Goal: Task Accomplishment & Management: Manage account settings

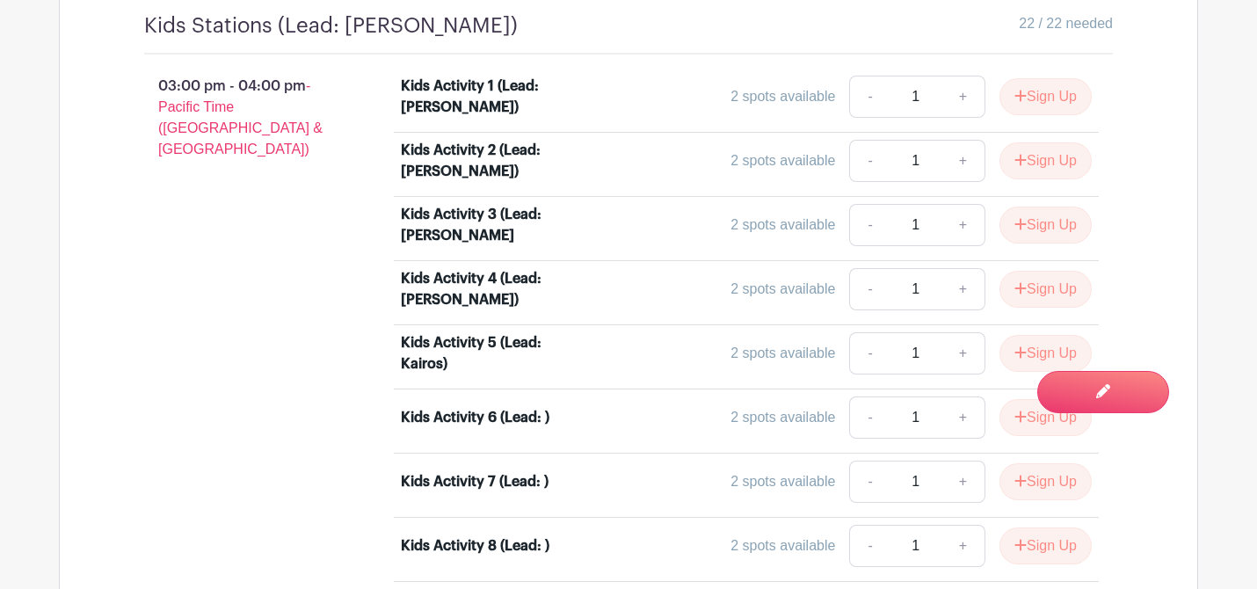
scroll to position [4211, 0]
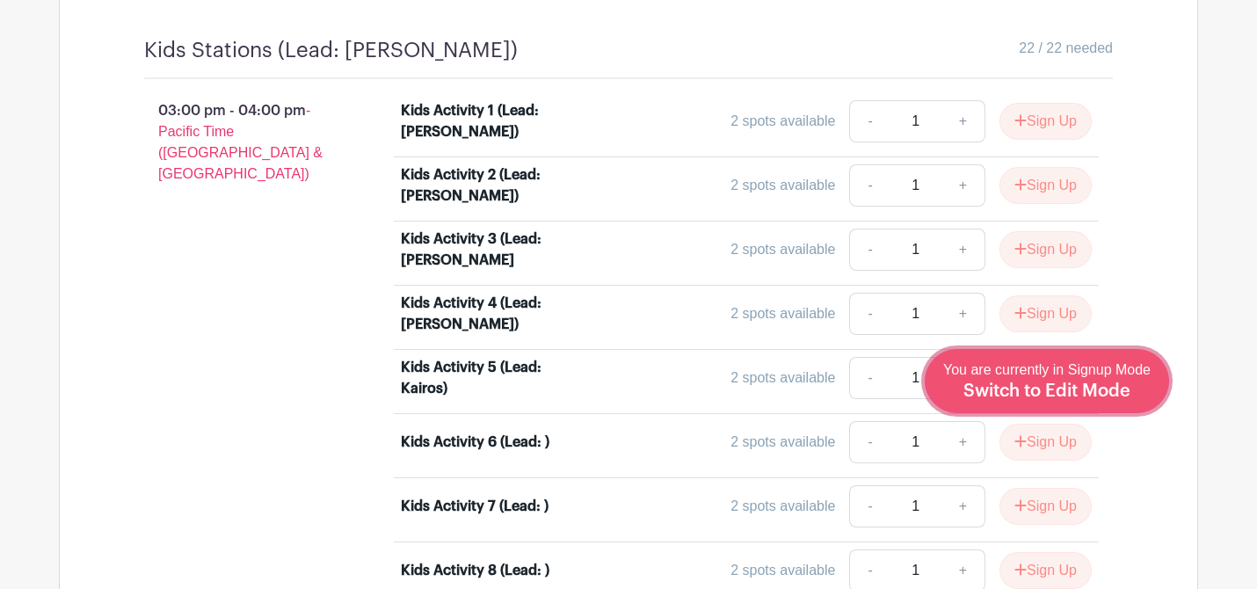
click at [1073, 394] on span "Switch to Edit Mode" at bounding box center [1047, 391] width 167 height 18
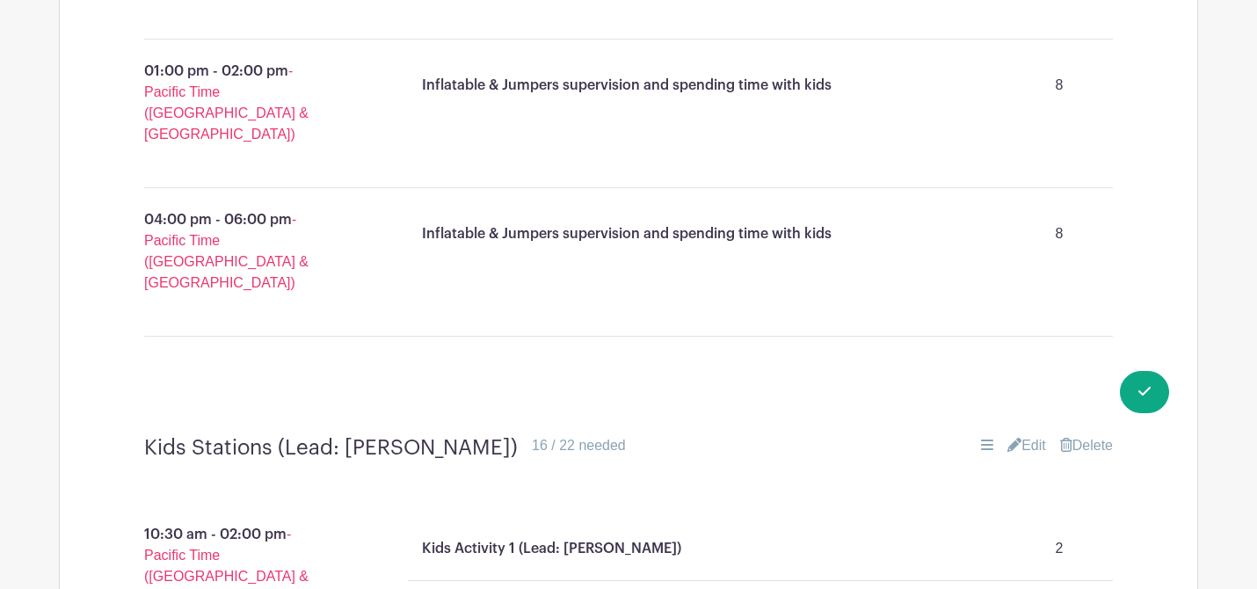
scroll to position [2607, 0]
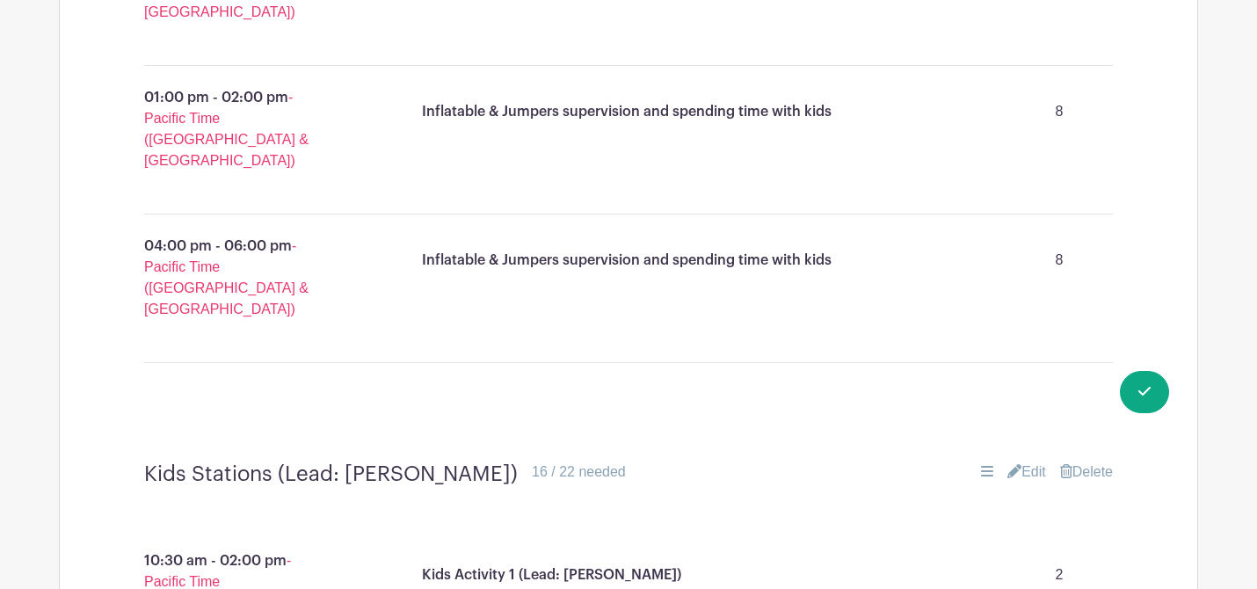
click at [1024, 462] on link "Edit" at bounding box center [1026, 472] width 39 height 21
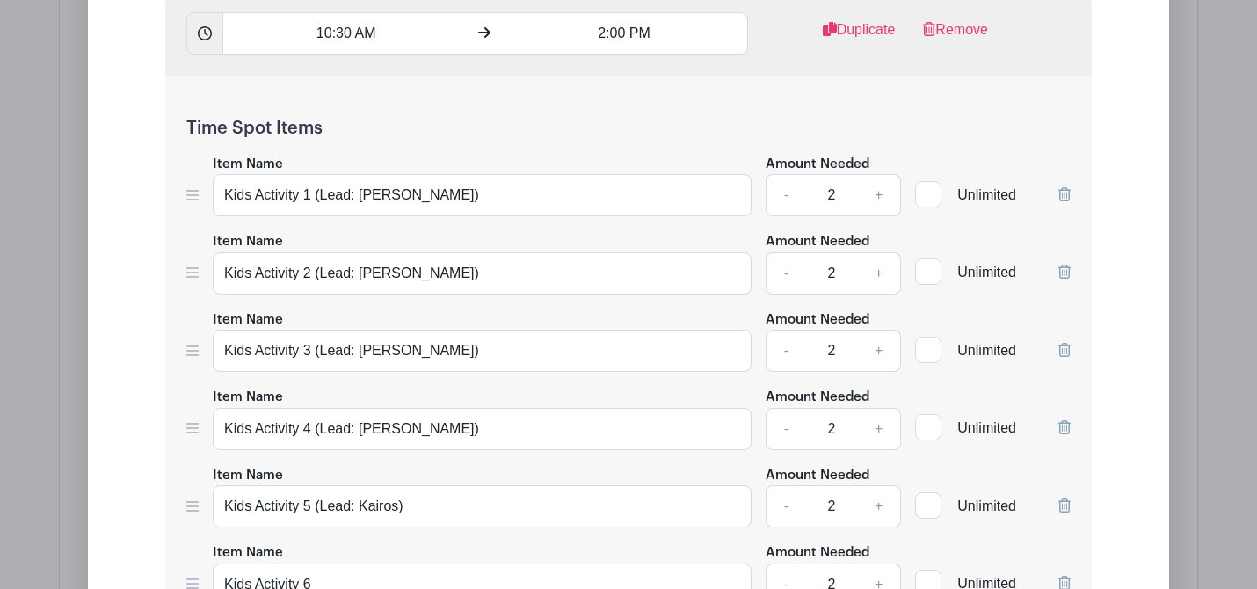
scroll to position [3437, 0]
click at [349, 562] on input "Kids Activity 6" at bounding box center [482, 583] width 539 height 42
drag, startPoint x: 488, startPoint y: 286, endPoint x: 317, endPoint y: 284, distance: 170.6
click at [317, 562] on input "Kids Activity 6 (Lead: Victory Outreach)" at bounding box center [482, 583] width 539 height 42
click at [517, 562] on input "Kids Activity 6 (Lead: Victory Outreach)" at bounding box center [482, 583] width 539 height 42
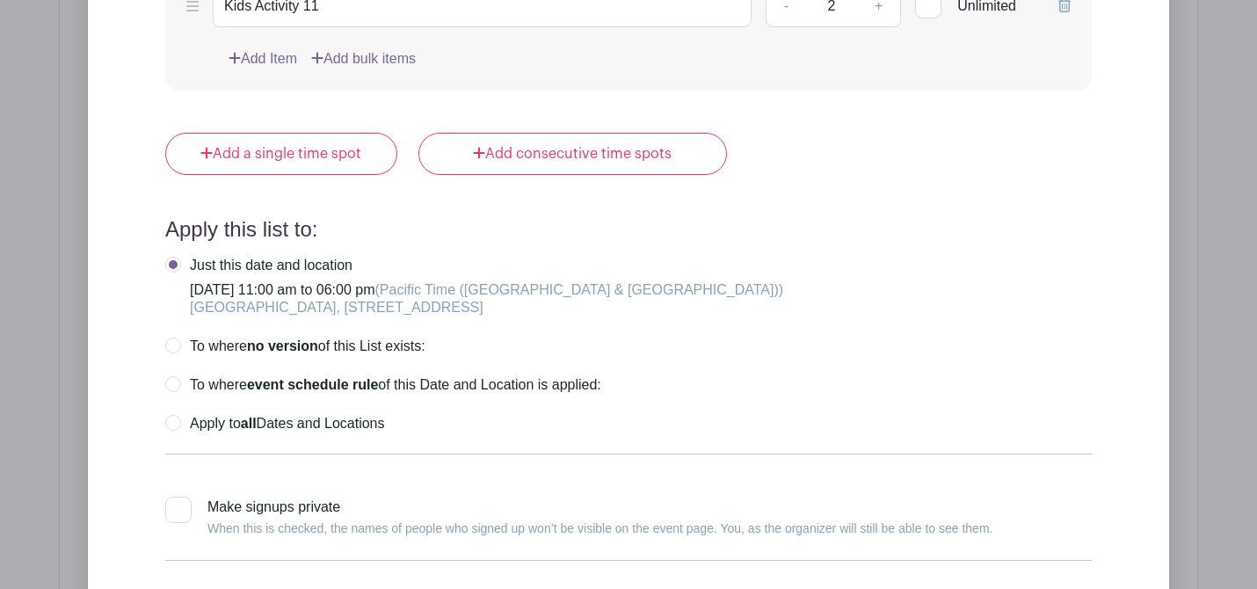
type input "Kids Activity 6 (Lead: Victory Outreach)"
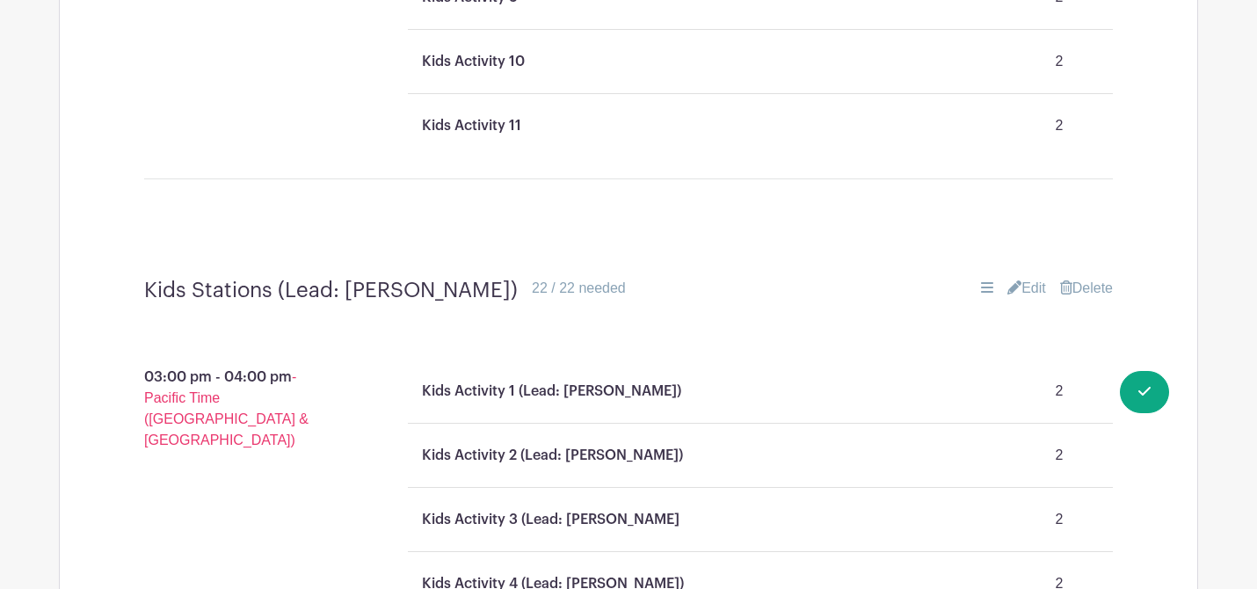
scroll to position [3653, 0]
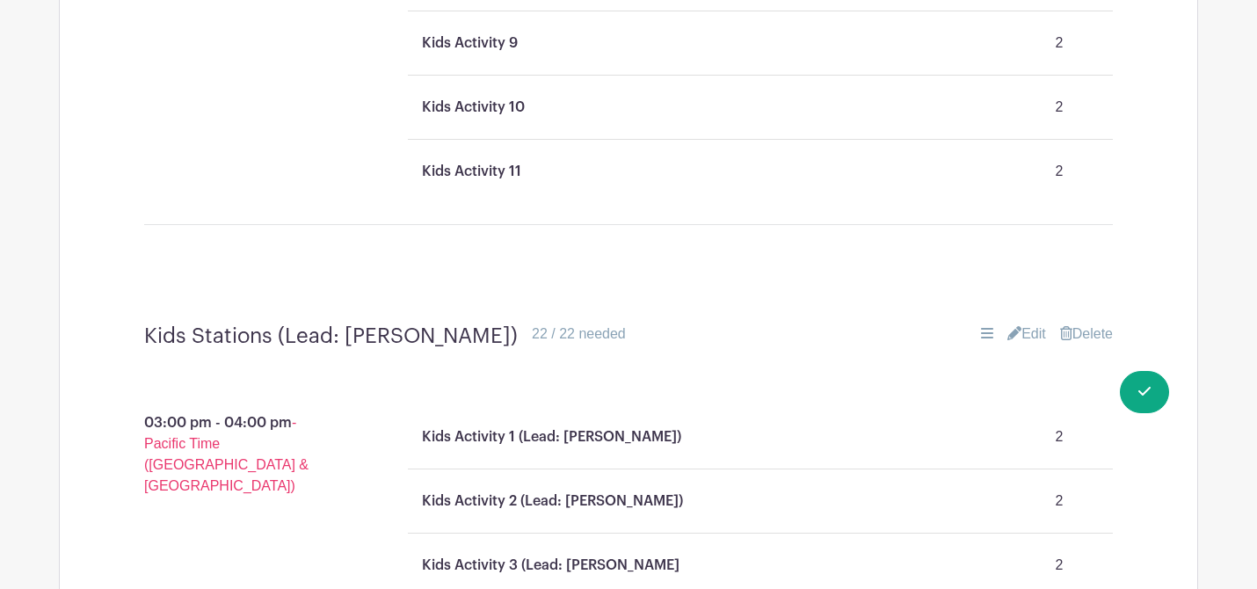
click at [1017, 324] on link "Edit" at bounding box center [1026, 334] width 39 height 21
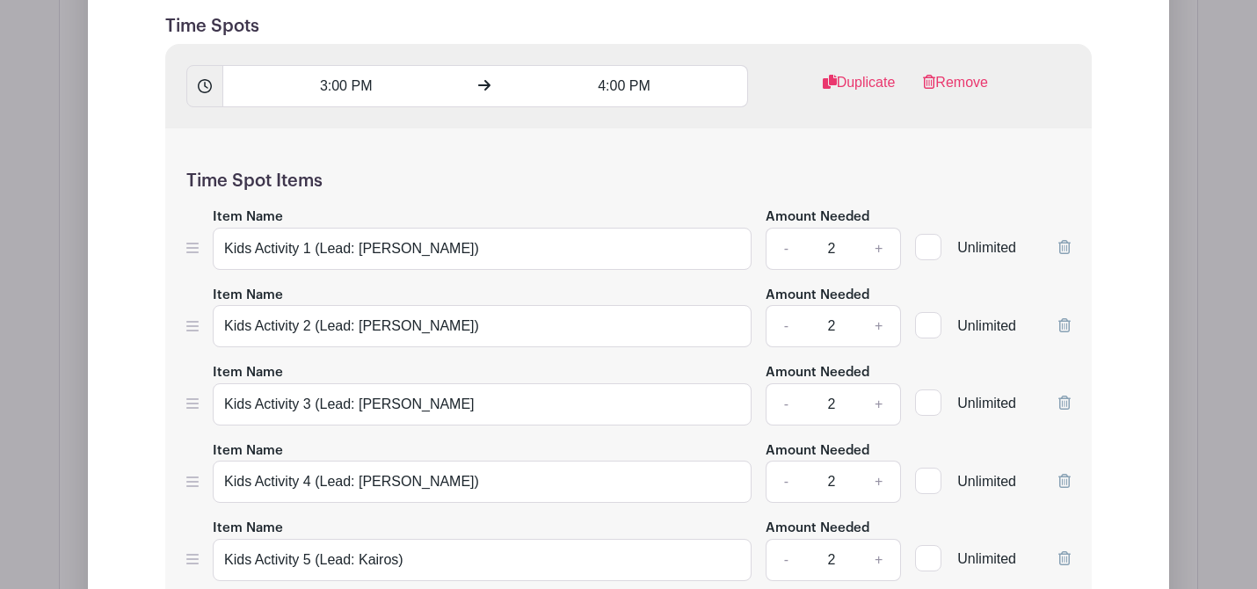
scroll to position [4297, 0]
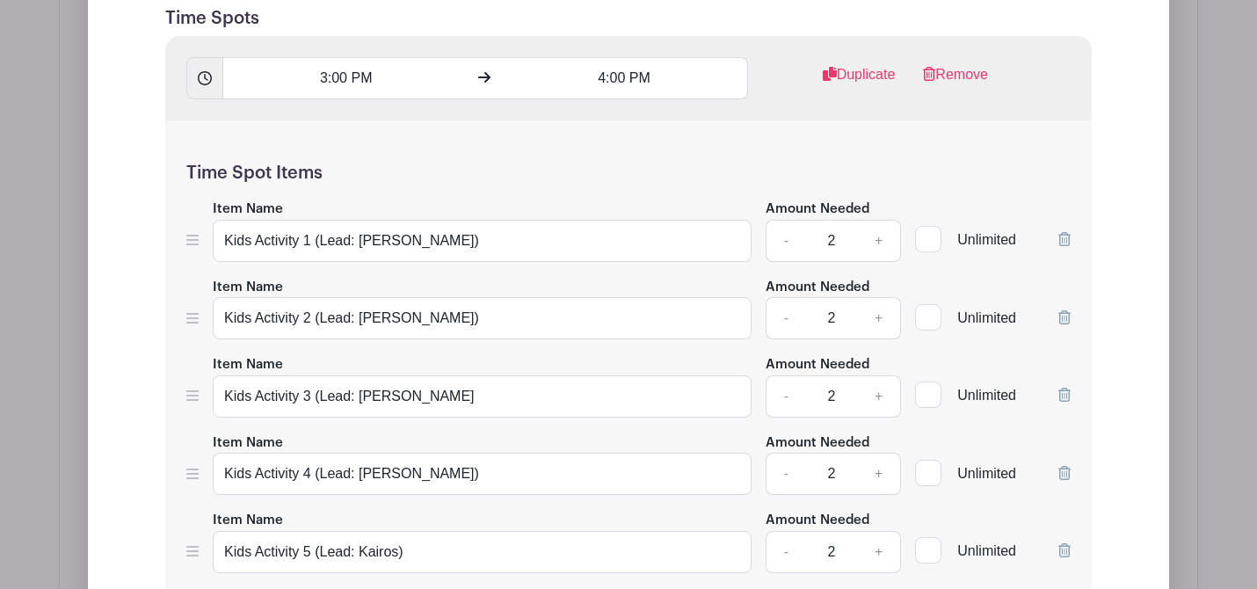
paste input "(Lead: Victory Outreach)"
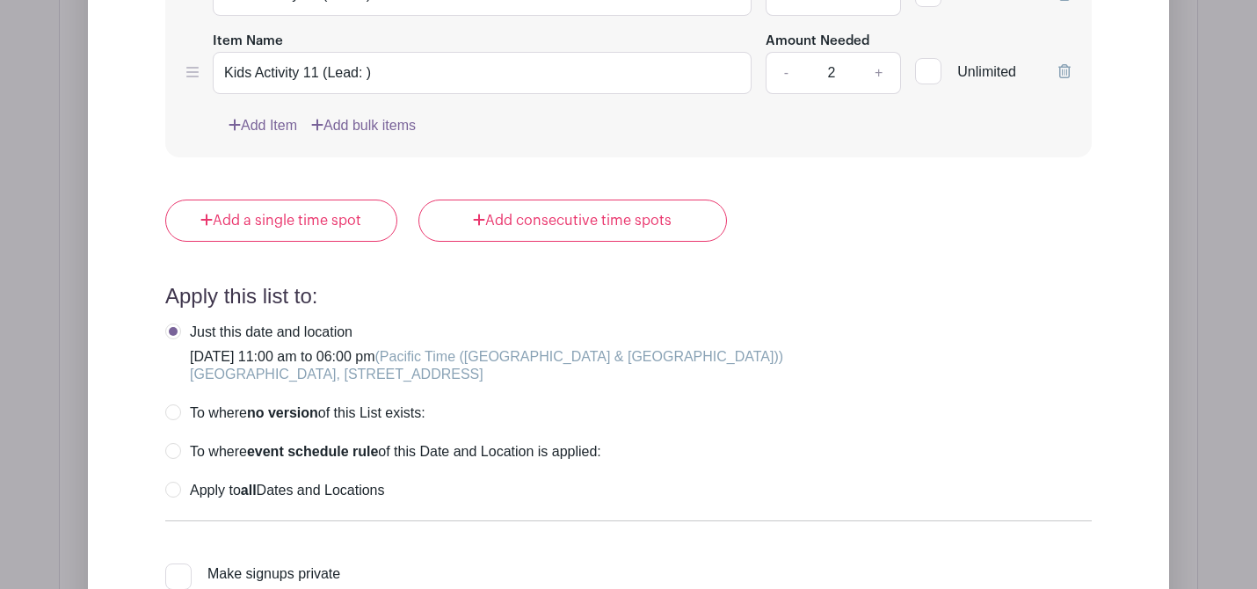
type input "Kids Activity 6 (Lead: Victory Outreach) )"
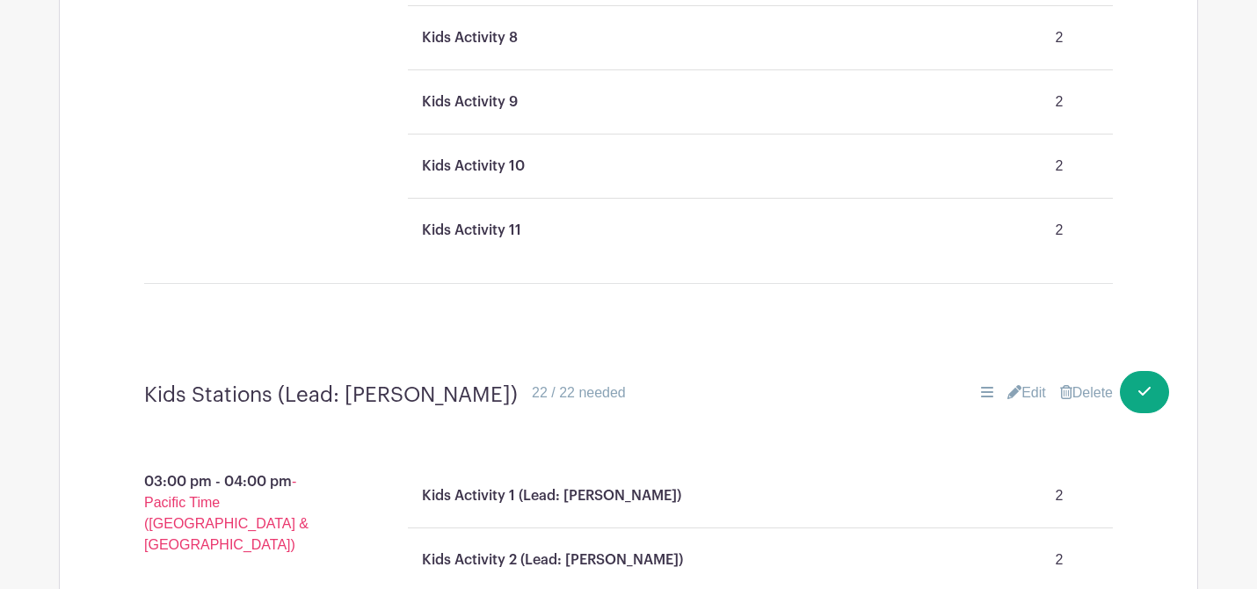
scroll to position [3585, 0]
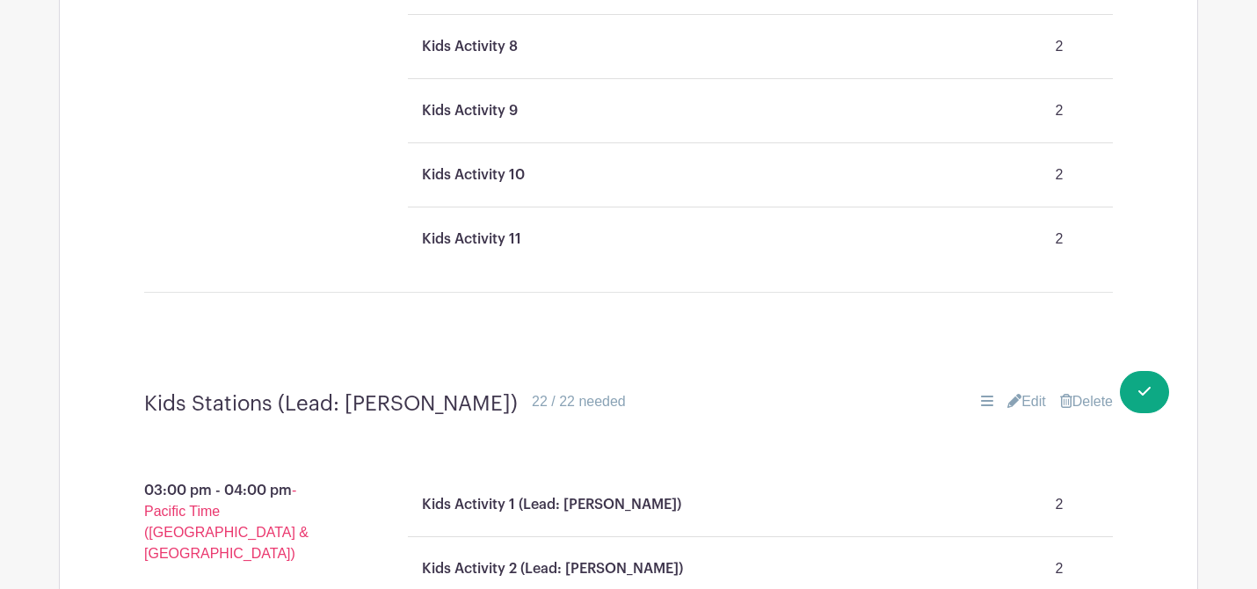
click at [1025, 391] on link "Edit" at bounding box center [1026, 401] width 39 height 21
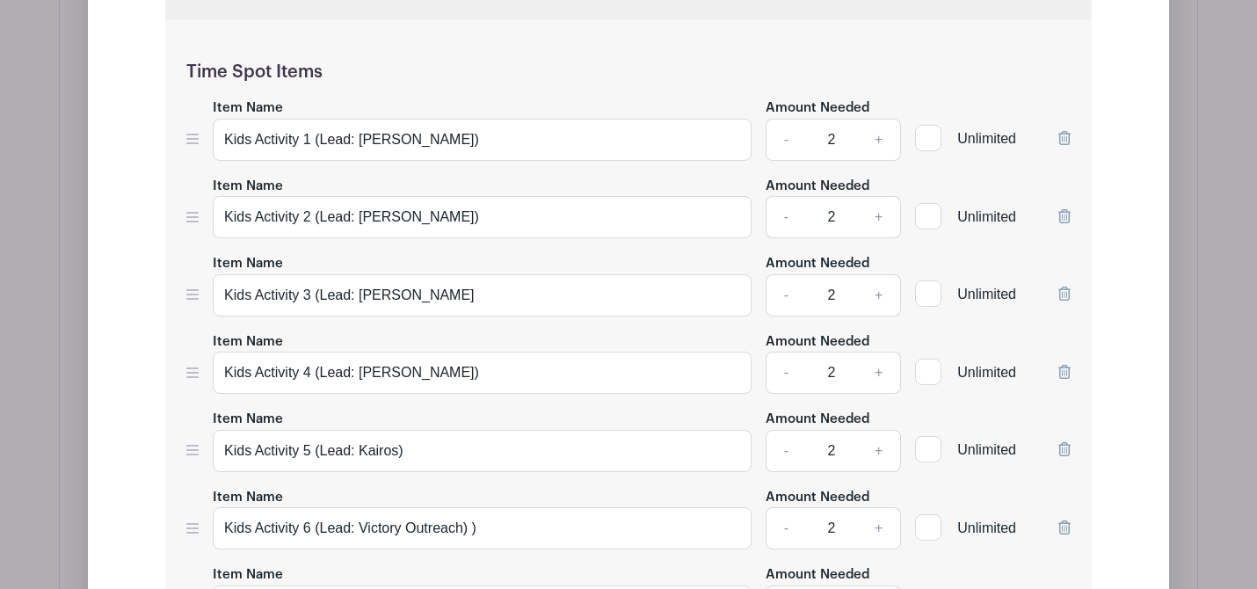
scroll to position [4400, 0]
click at [509, 505] on input "Kids Activity 6 (Lead: Victory Outreach) )" at bounding box center [482, 526] width 539 height 42
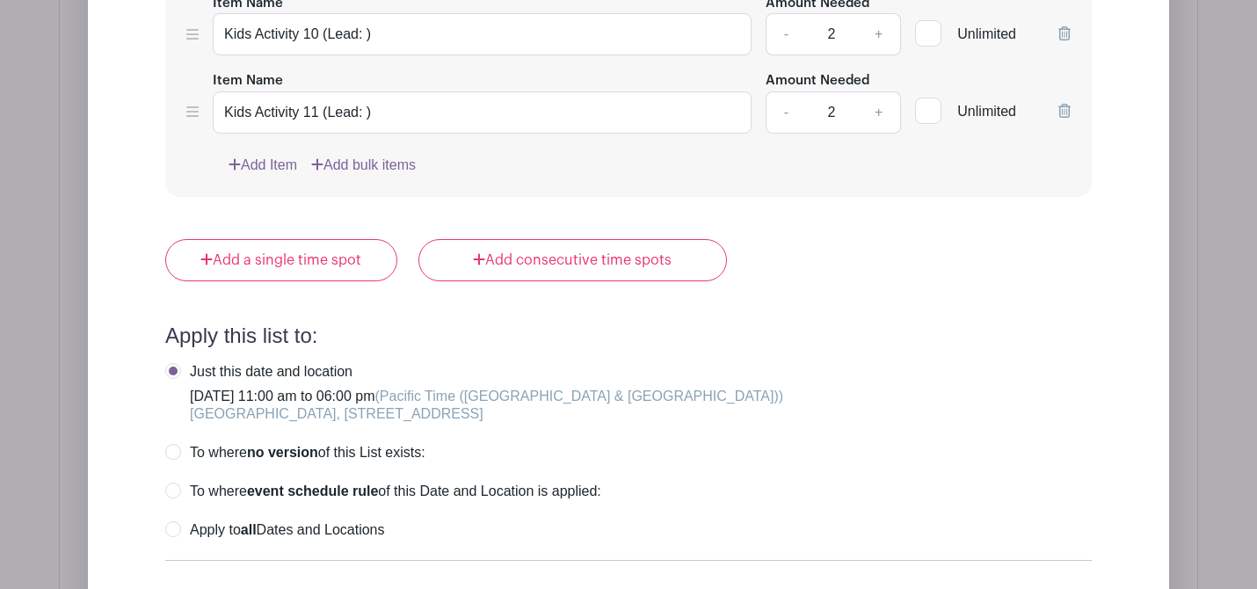
type input "Kids Activity 6 (Lead: Victory Outreach)"
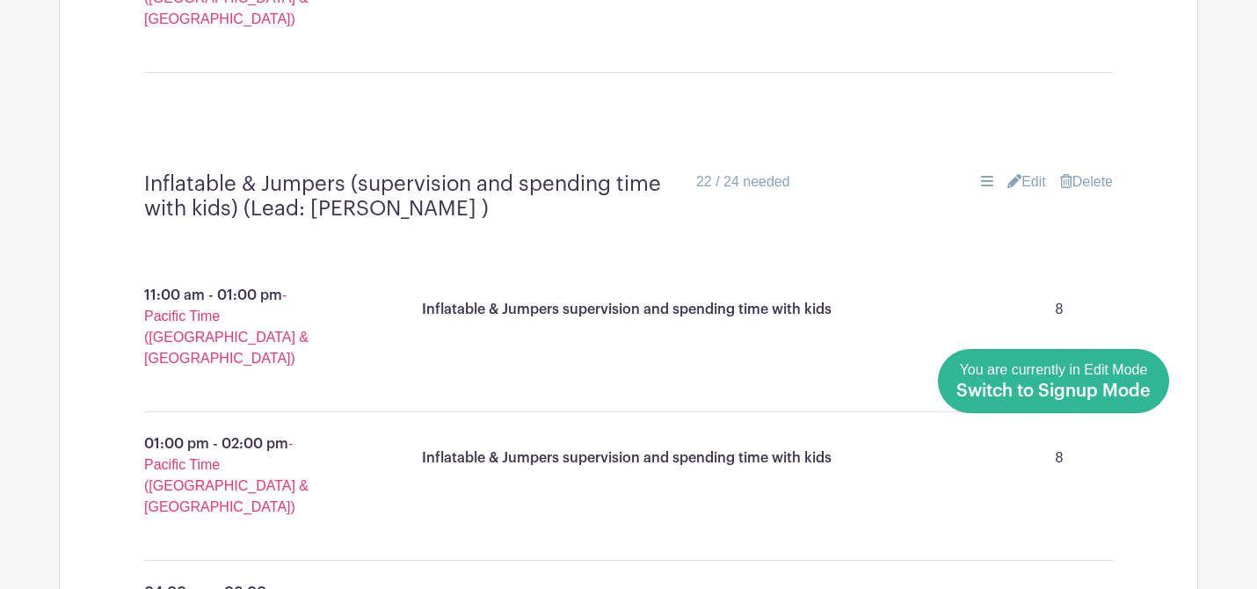
scroll to position [2252, 0]
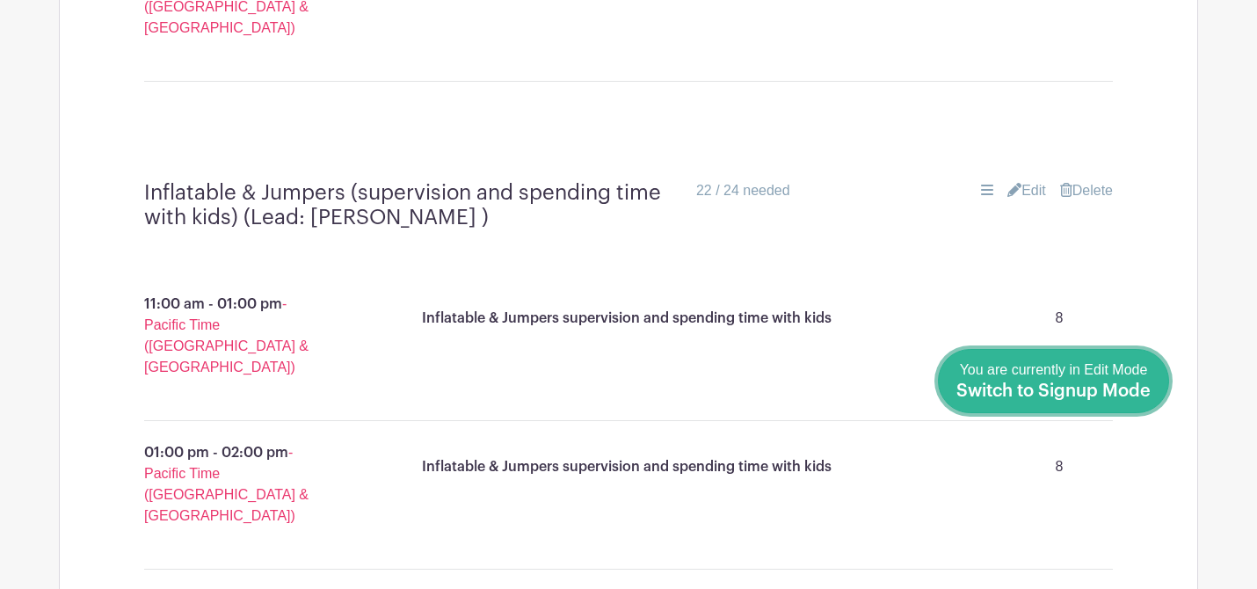
click at [1126, 394] on span "Switch to Signup Mode" at bounding box center [1053, 391] width 194 height 18
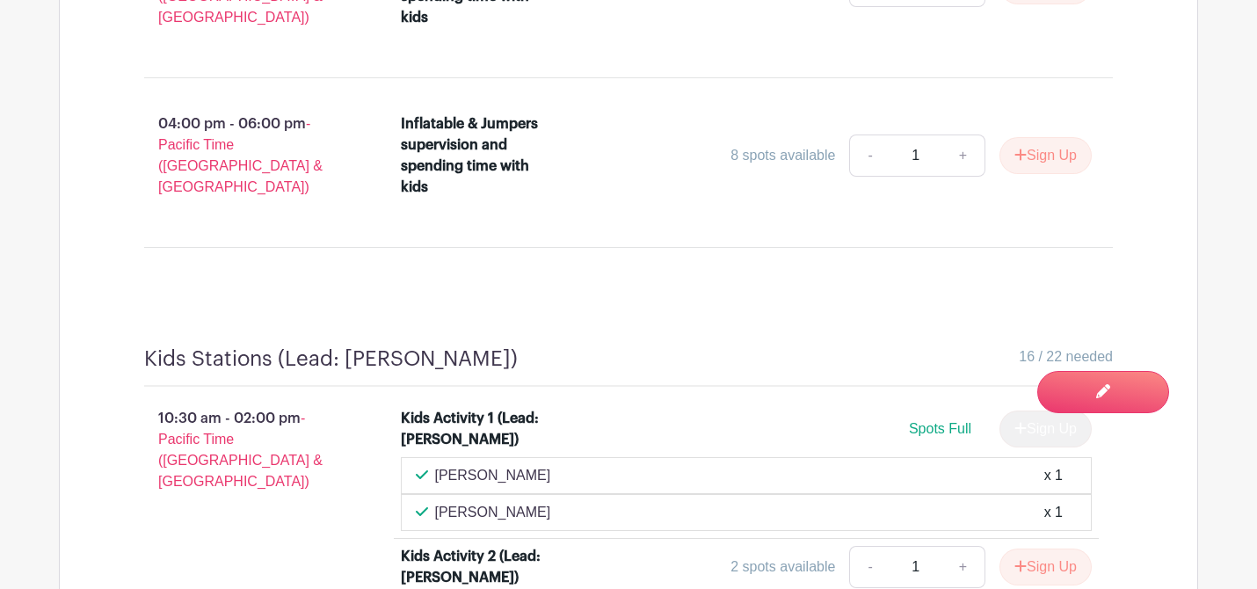
scroll to position [2796, 0]
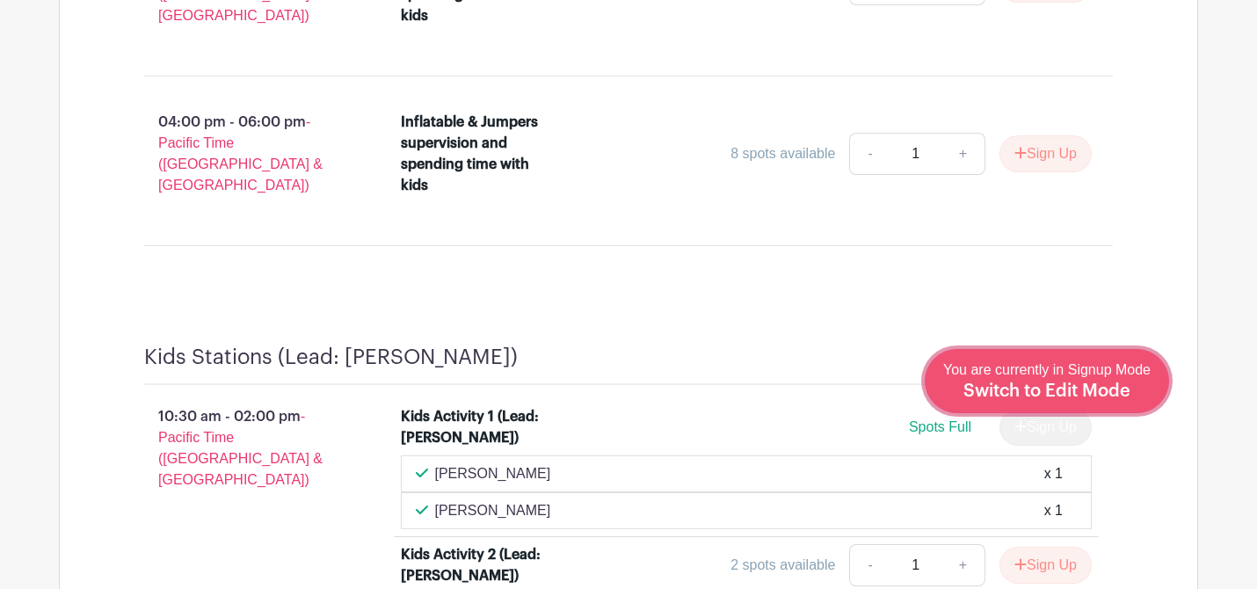
click at [1079, 379] on div "You are currently in Signup Mode Switch to Edit Mode" at bounding box center [1046, 381] width 207 height 43
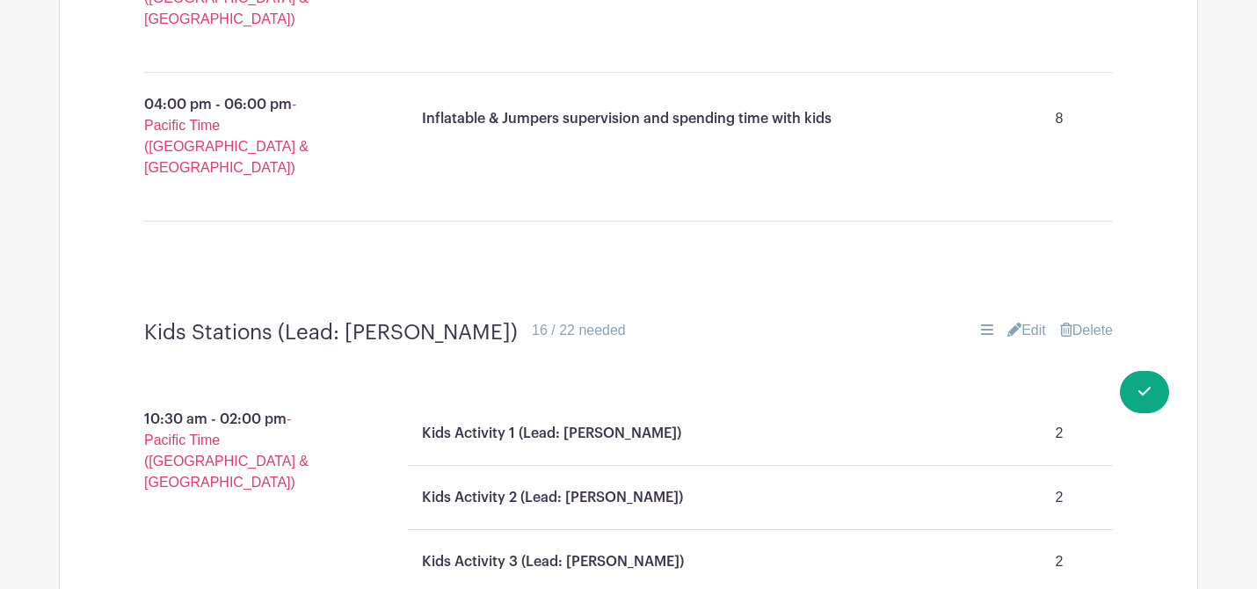
scroll to position [2754, 0]
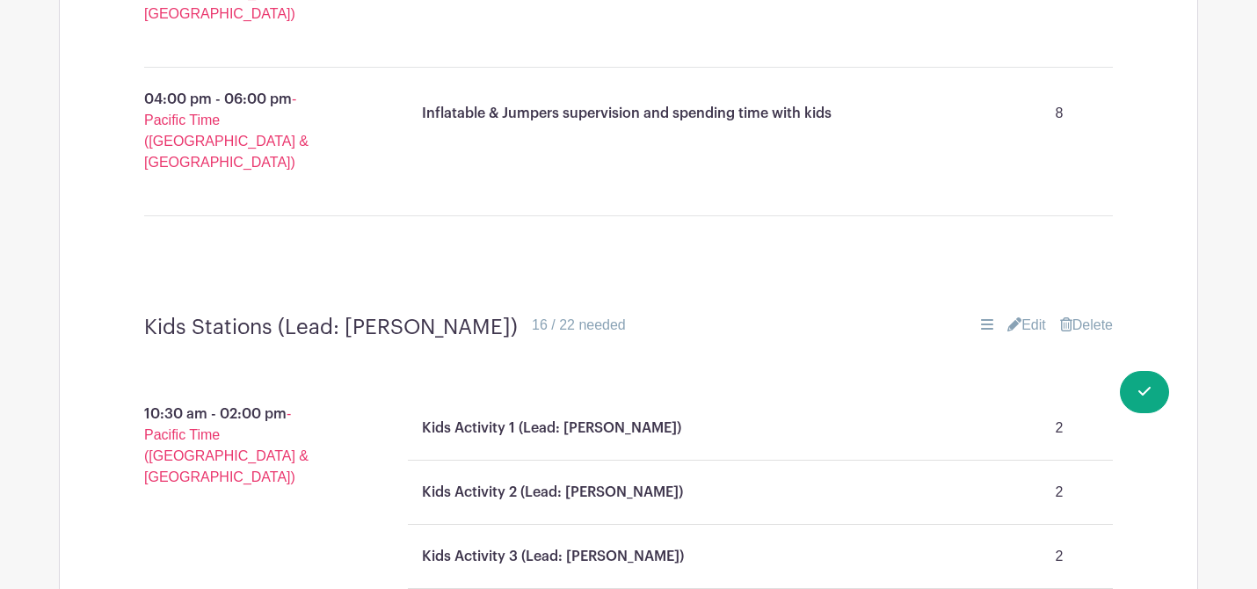
click at [1016, 315] on link "Edit" at bounding box center [1026, 325] width 39 height 21
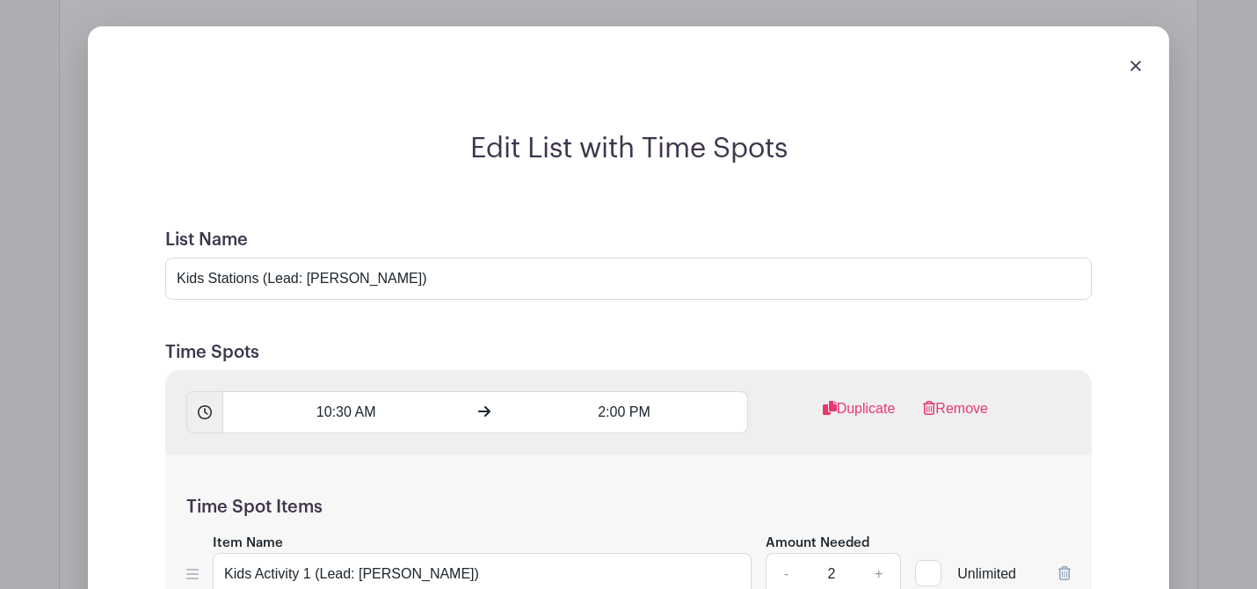
scroll to position [3067, 0]
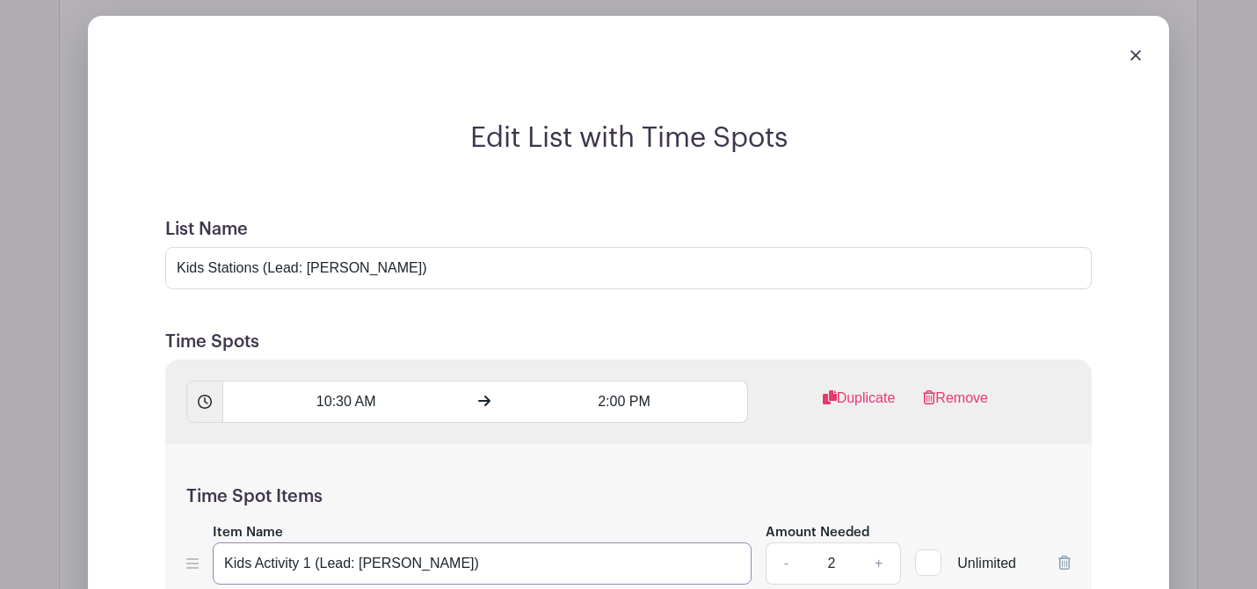
drag, startPoint x: 316, startPoint y: 277, endPoint x: 230, endPoint y: 277, distance: 86.2
click at [230, 542] on input "Kids Activity 1 (Lead: [PERSON_NAME])" at bounding box center [482, 563] width 539 height 42
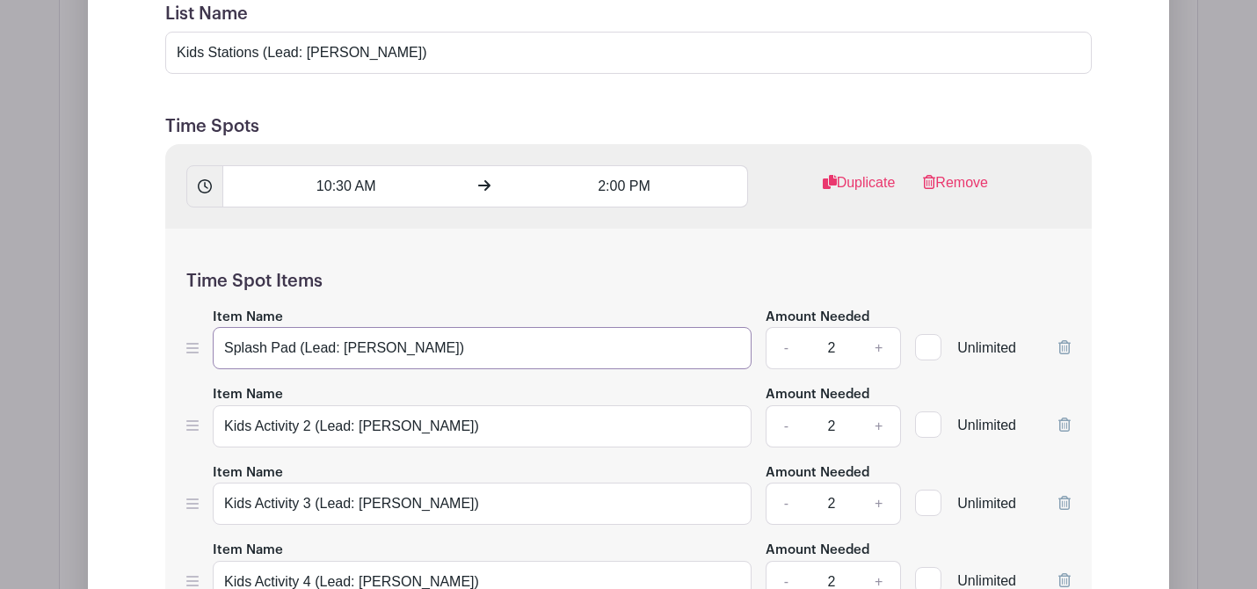
scroll to position [3237, 0]
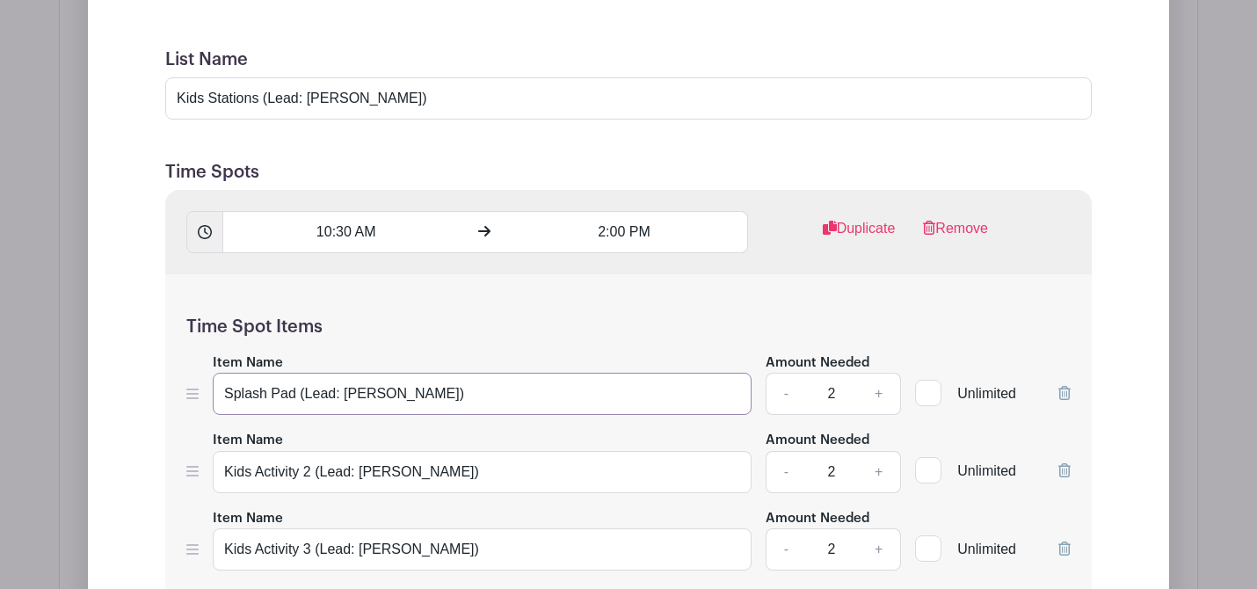
type input "Splash Pad (Lead: [PERSON_NAME])"
drag, startPoint x: 311, startPoint y: 183, endPoint x: 225, endPoint y: 180, distance: 86.2
click at [225, 451] on input "Kids Activity 2 (Lead: [PERSON_NAME])" at bounding box center [482, 472] width 539 height 42
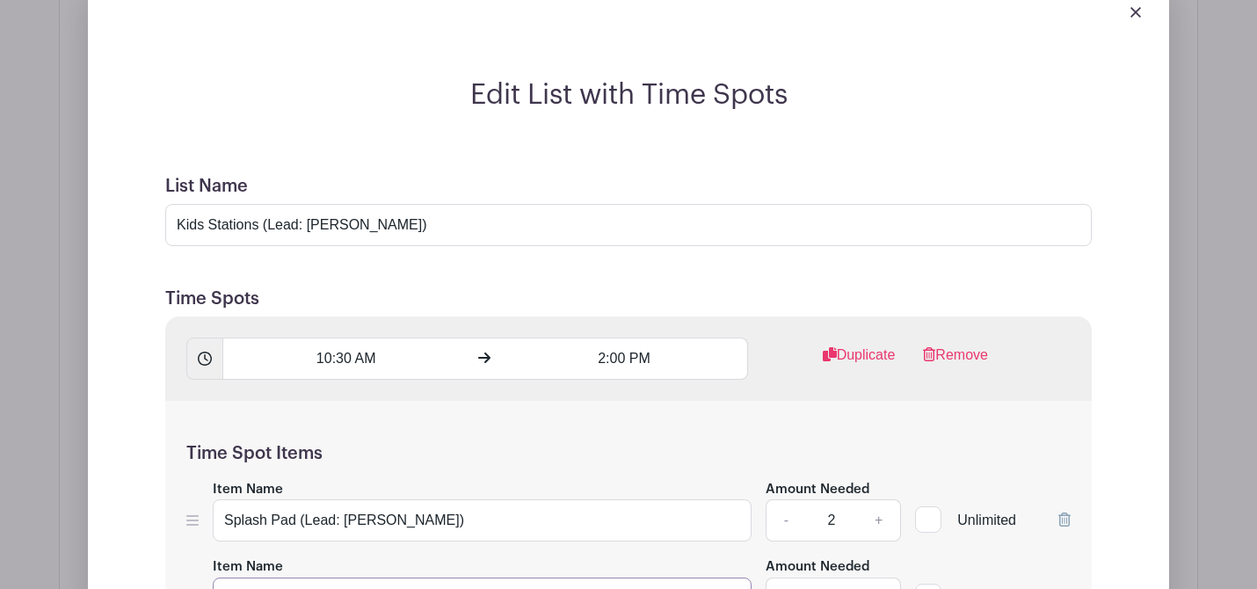
scroll to position [3123, 0]
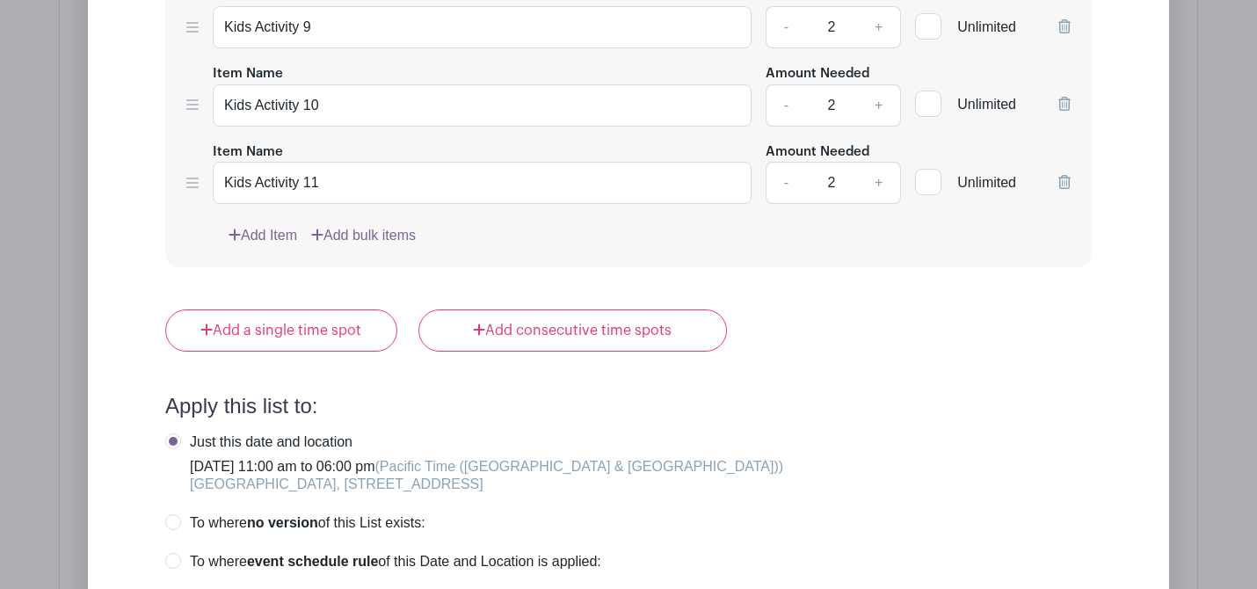
type input "Salvation Beads (Lead: [PERSON_NAME])"
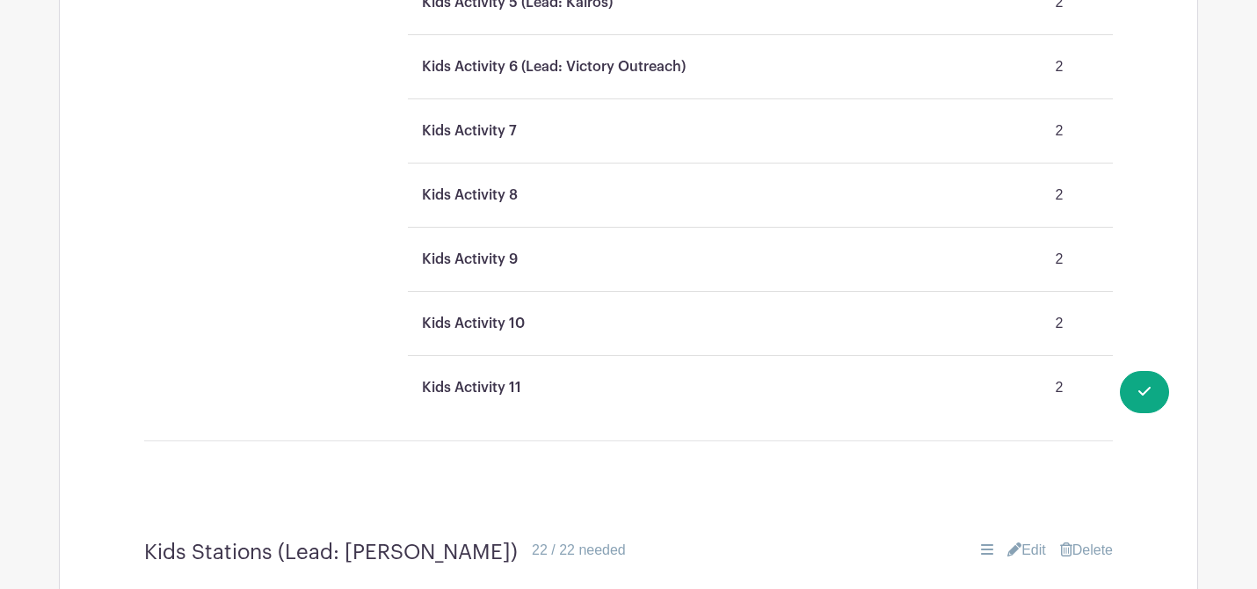
scroll to position [3465, 0]
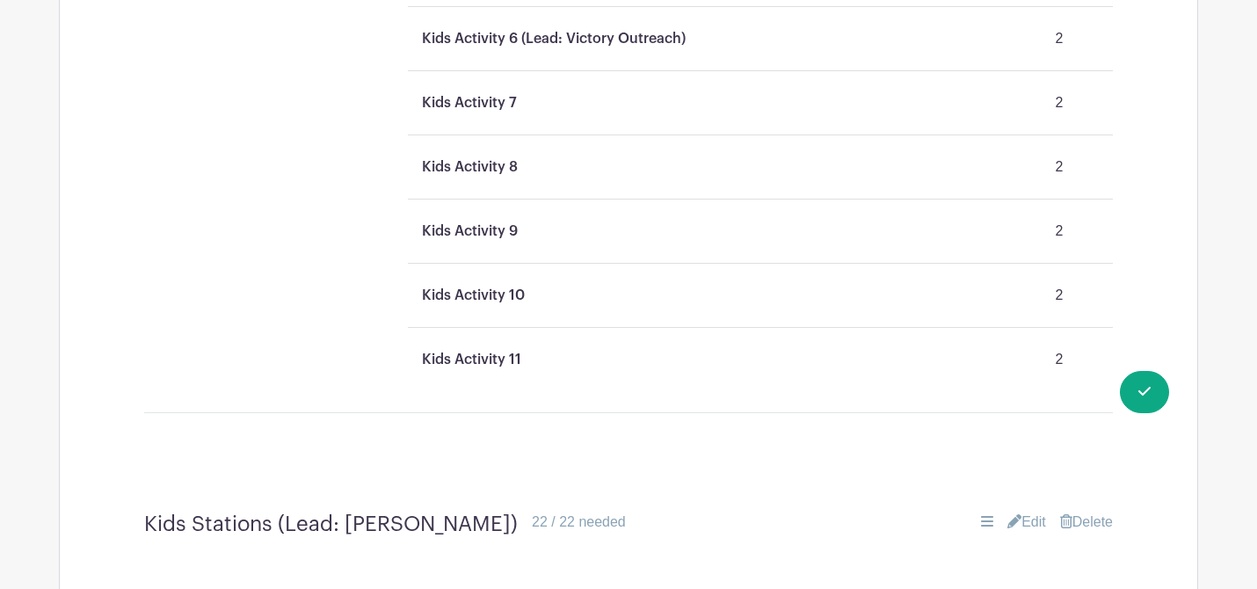
click at [1011, 514] on icon at bounding box center [1014, 521] width 14 height 14
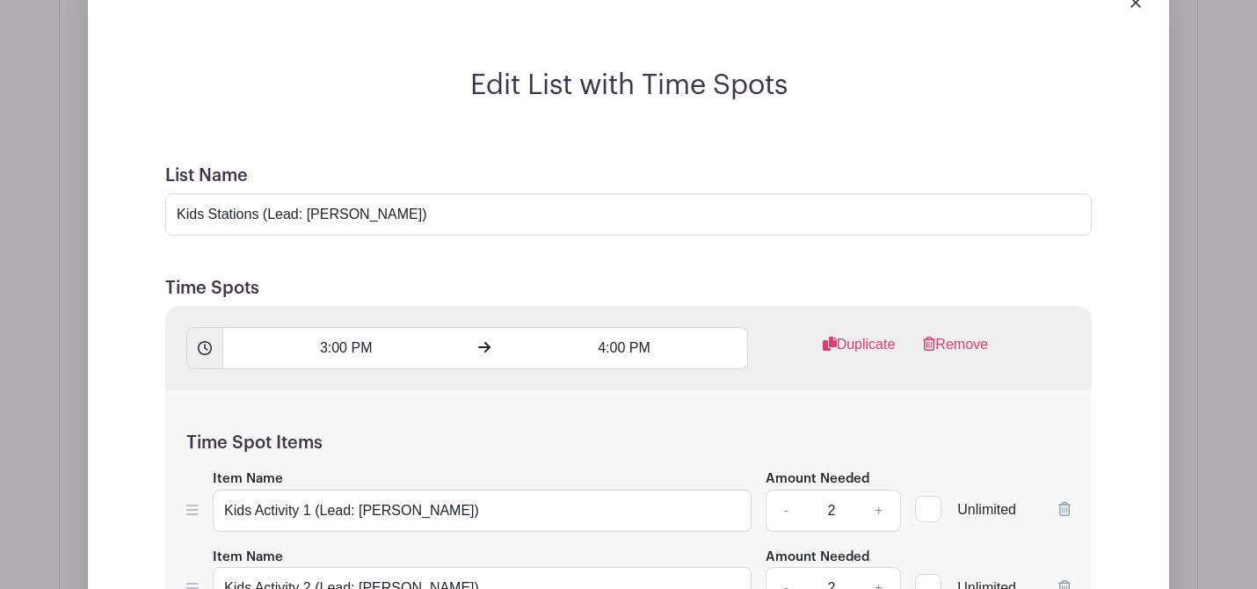
scroll to position [4074, 0]
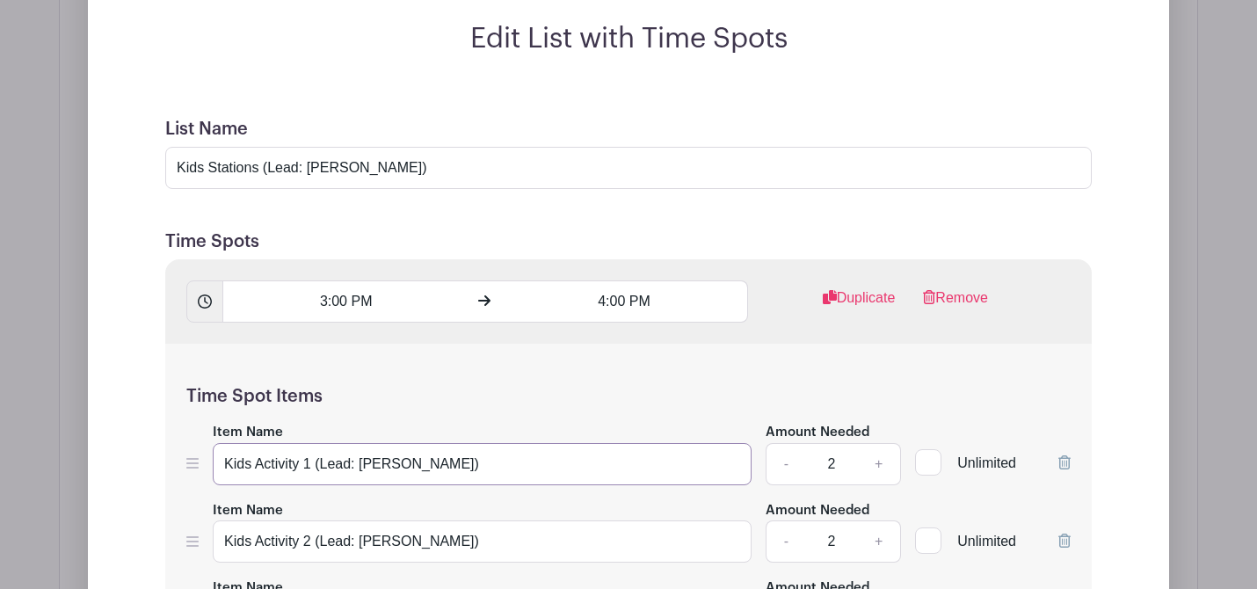
drag, startPoint x: 312, startPoint y: 171, endPoint x: 226, endPoint y: 170, distance: 86.2
click at [226, 443] on input "Kids Activity 1 (Lead: [PERSON_NAME])" at bounding box center [482, 464] width 539 height 42
click at [226, 443] on input "Splash pad (Lead: [PERSON_NAME])" at bounding box center [482, 464] width 539 height 42
click at [280, 443] on input "Splash pad (Lead: [PERSON_NAME])" at bounding box center [482, 464] width 539 height 42
click at [281, 443] on input "Splash pad (Lead: [PERSON_NAME])" at bounding box center [482, 464] width 539 height 42
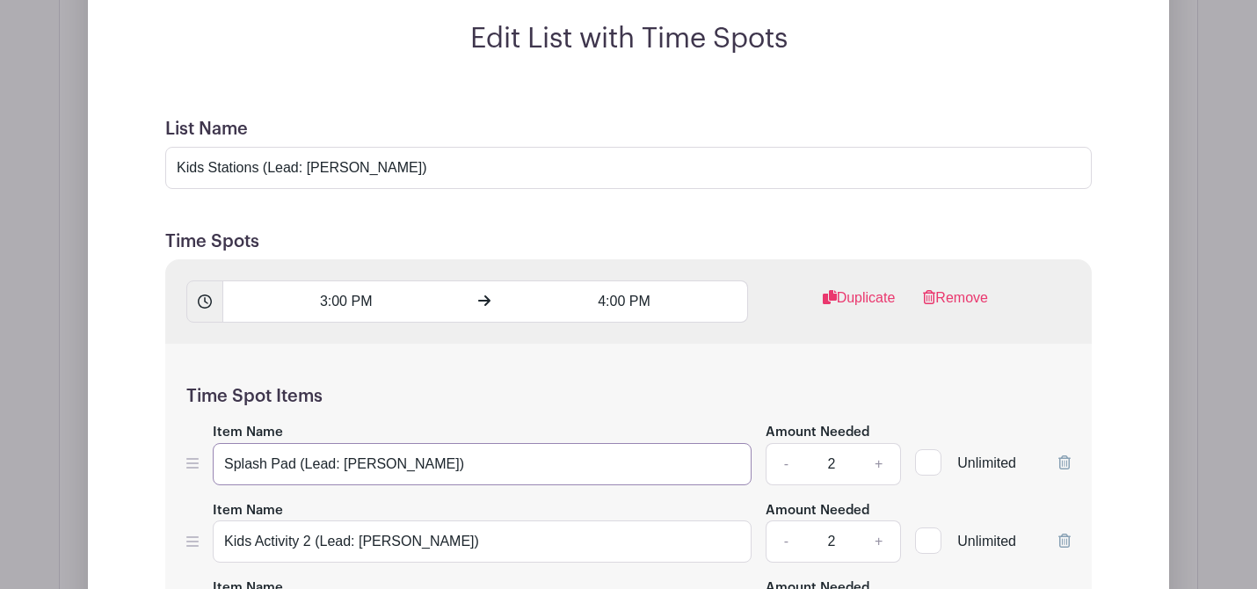
type input "Splash Pad (Lead: [PERSON_NAME])"
drag, startPoint x: 314, startPoint y: 245, endPoint x: 194, endPoint y: 244, distance: 119.6
click at [194, 499] on div "Item Name Kids Activity 2 (Lead: [PERSON_NAME]) Amount Needed - 2 + Unlimited" at bounding box center [628, 531] width 884 height 64
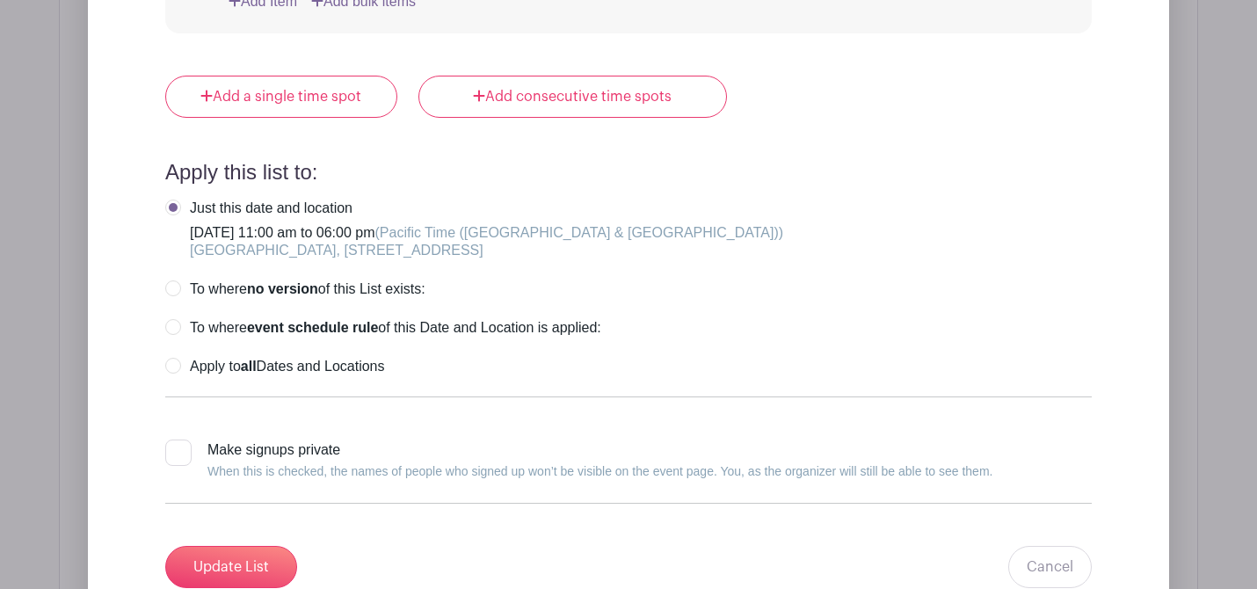
type input "Salvation Beads (Lead: [PERSON_NAME])"
drag, startPoint x: 409, startPoint y: 273, endPoint x: 372, endPoint y: 273, distance: 36.9
click at [403, 546] on div "Update List Cancel" at bounding box center [628, 567] width 927 height 42
click at [259, 546] on input "Update List" at bounding box center [231, 567] width 132 height 42
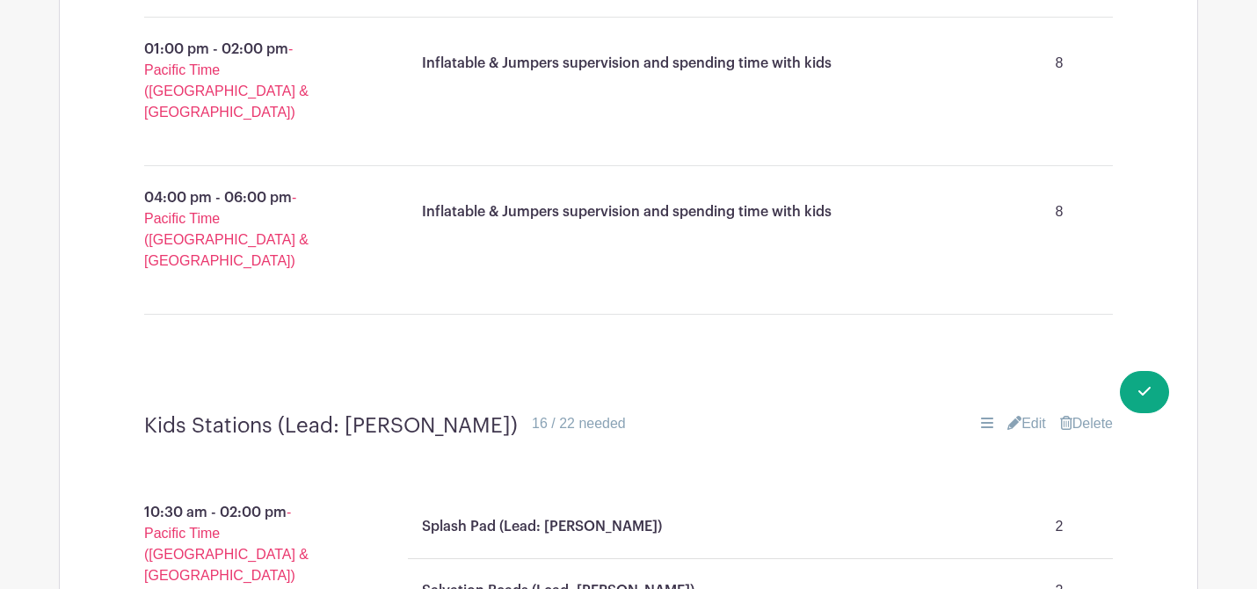
scroll to position [2643, 0]
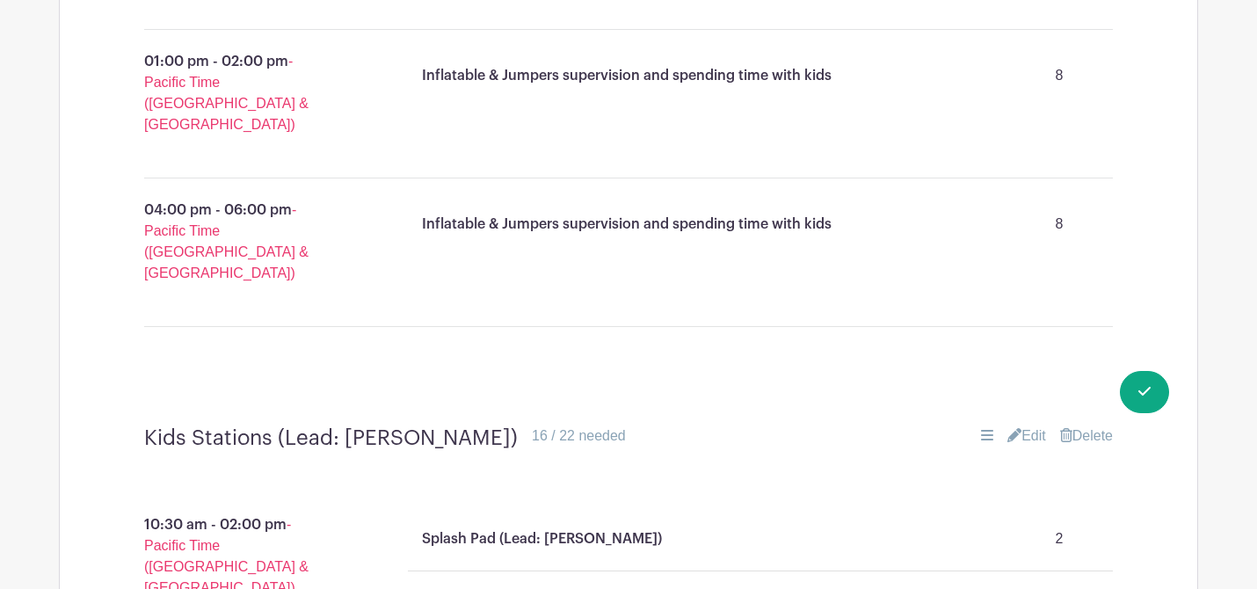
click at [1017, 425] on link "Edit" at bounding box center [1026, 435] width 39 height 21
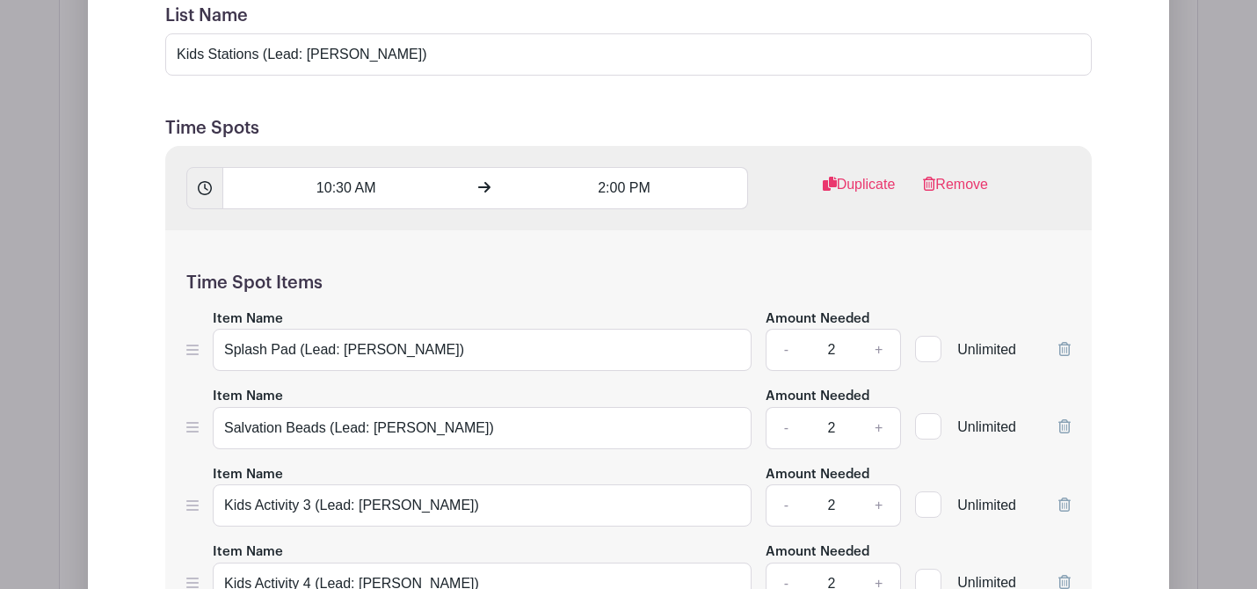
scroll to position [3297, 0]
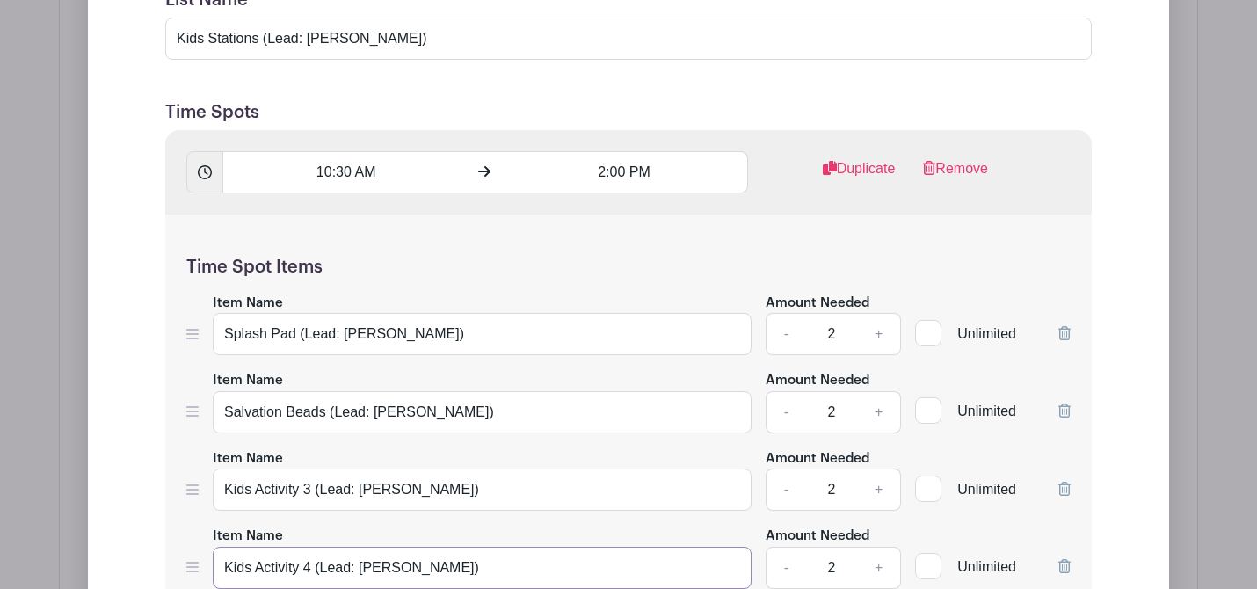
drag, startPoint x: 313, startPoint y: 272, endPoint x: 217, endPoint y: 271, distance: 95.8
click at [217, 547] on input "Kids Activity 4 (Lead: [PERSON_NAME])" at bounding box center [482, 568] width 539 height 42
click at [215, 547] on input "Kids Activity 4 (Lead: [PERSON_NAME])" at bounding box center [482, 568] width 539 height 42
drag, startPoint x: 312, startPoint y: 273, endPoint x: 215, endPoint y: 269, distance: 96.8
click at [215, 547] on input "MKids Activity 4 (Lead: [PERSON_NAME])" at bounding box center [482, 568] width 539 height 42
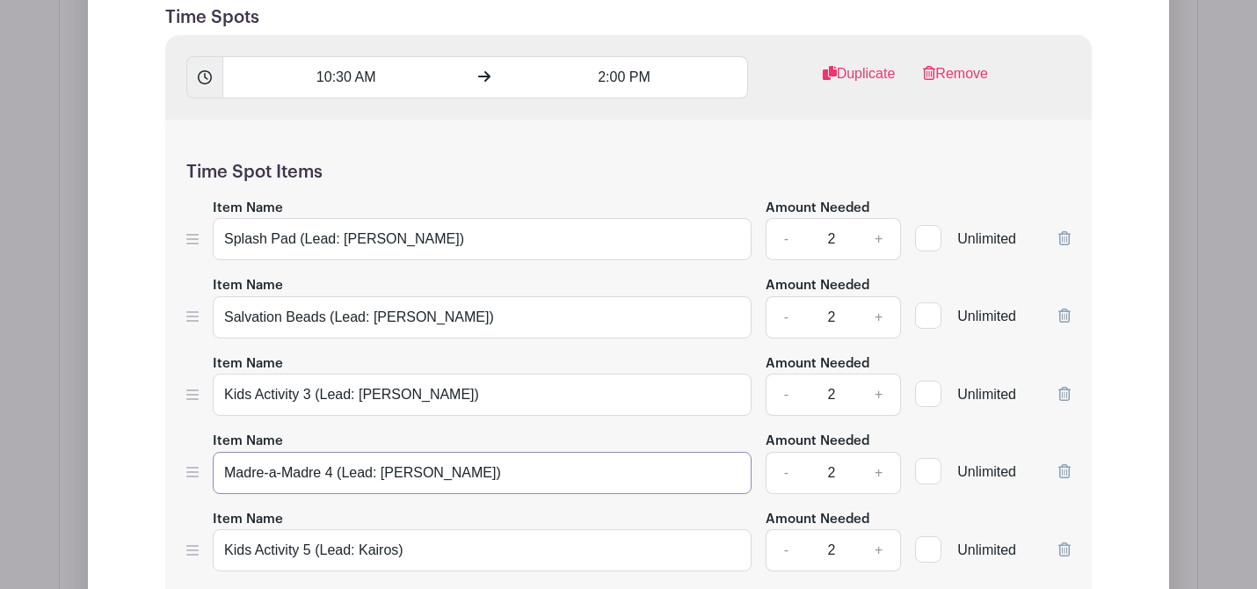
scroll to position [3399, 0]
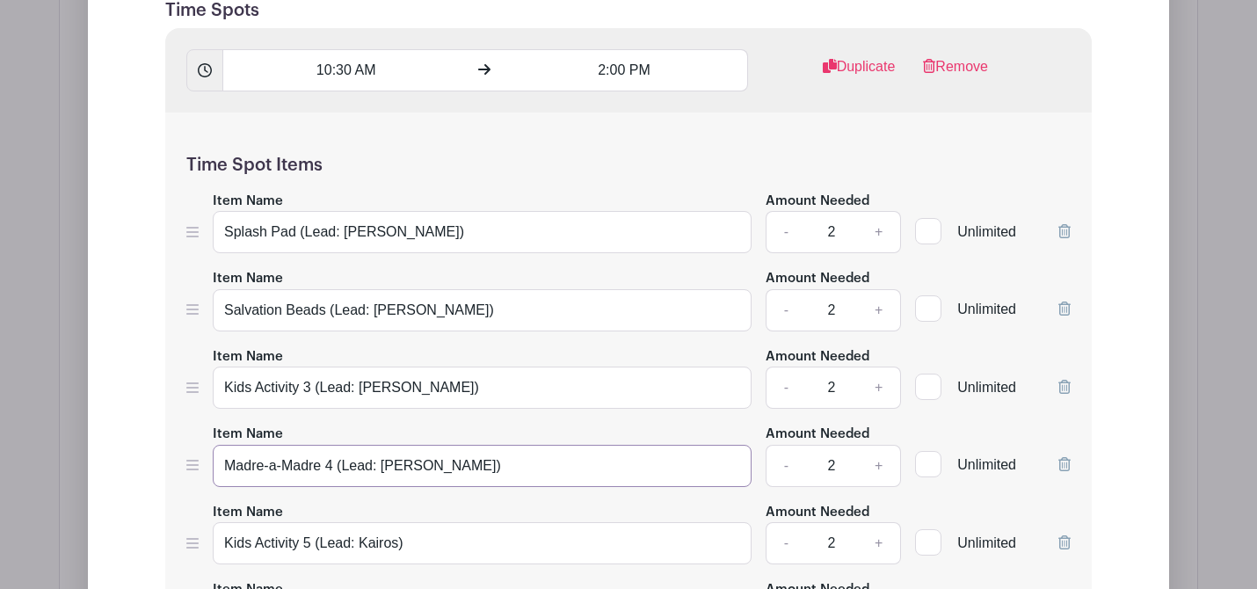
type input "Madre-a-Madre 4 (Lead: [PERSON_NAME])"
drag, startPoint x: 320, startPoint y: 404, endPoint x: 178, endPoint y: 403, distance: 141.5
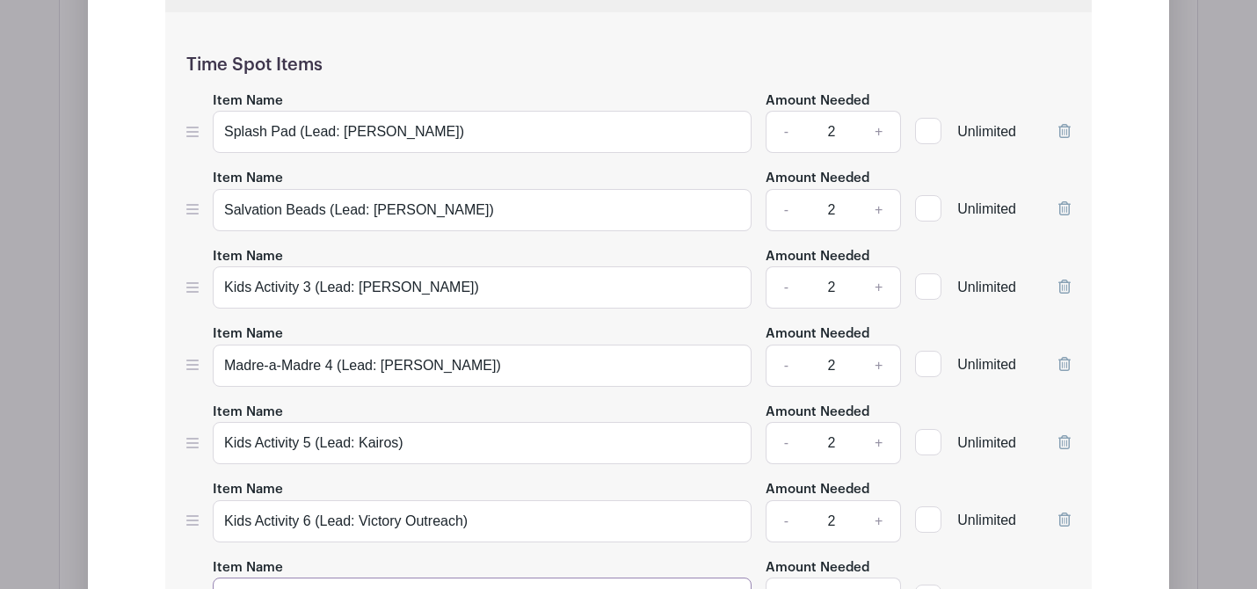
scroll to position [3486, 0]
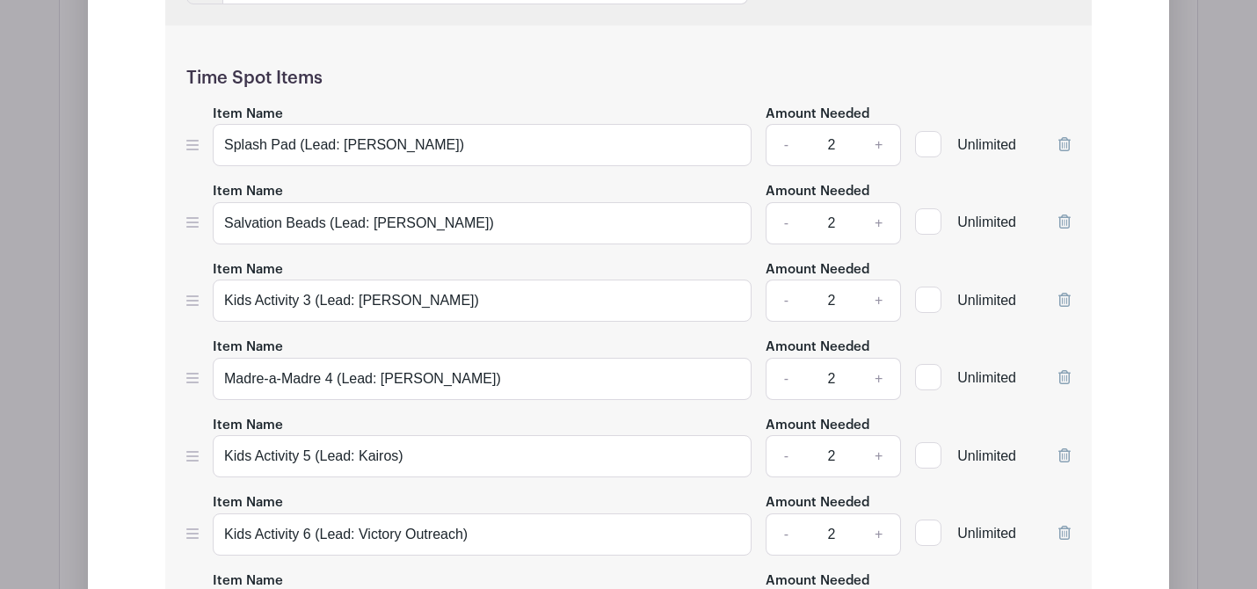
type input "Hombres Interesantes (Lead: [PERSON_NAME])"
click at [399, 435] on input "Kids Activity 5 (Lead: Kairos)" at bounding box center [482, 456] width 539 height 42
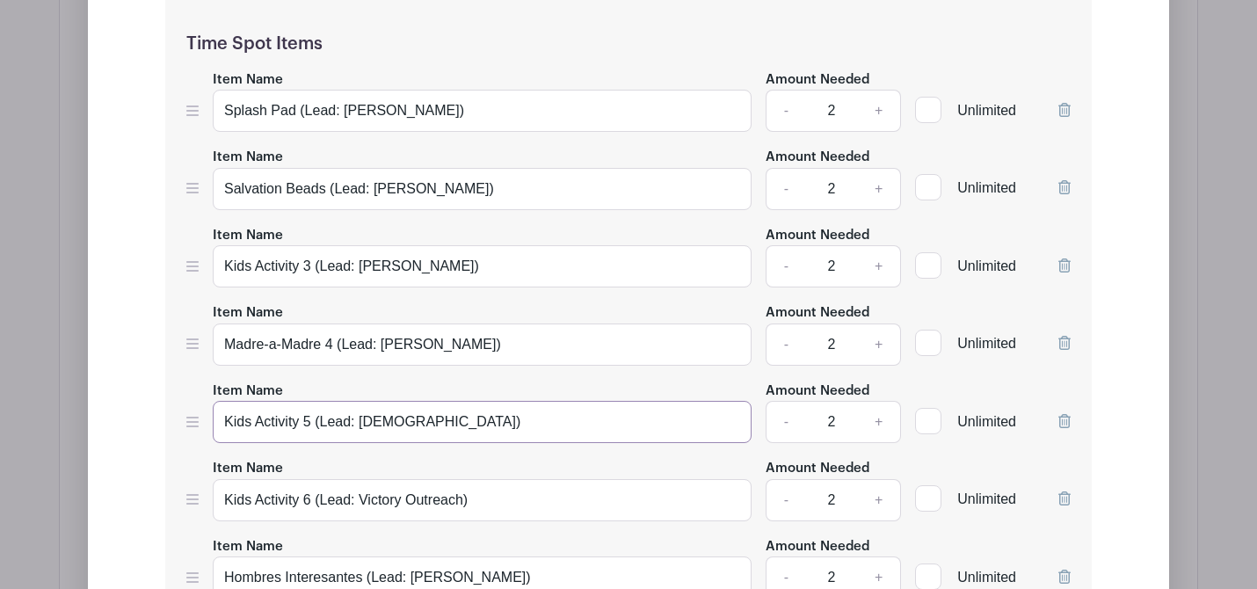
scroll to position [3516, 0]
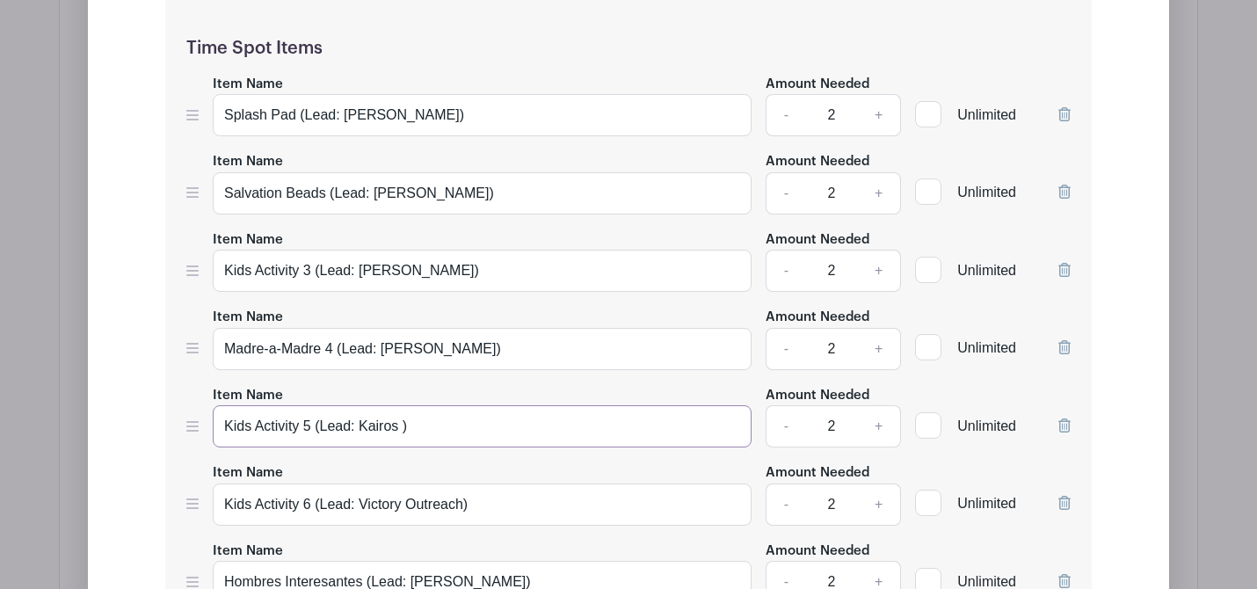
type input "Kids Activity 5 (Lead: Kairos)"
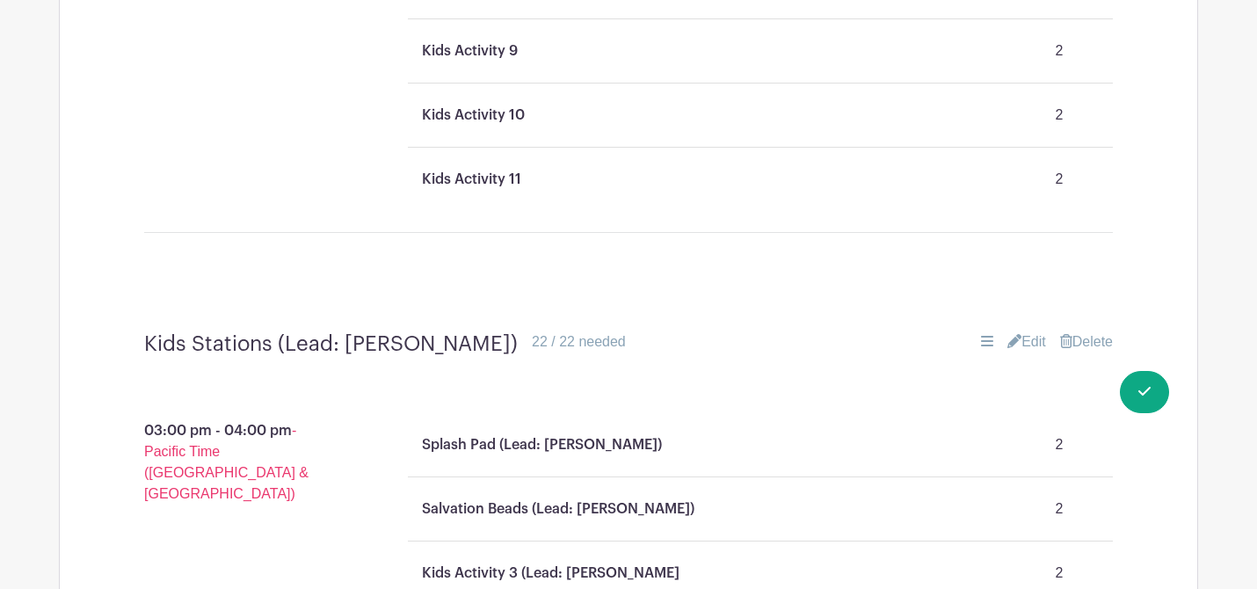
scroll to position [3639, 0]
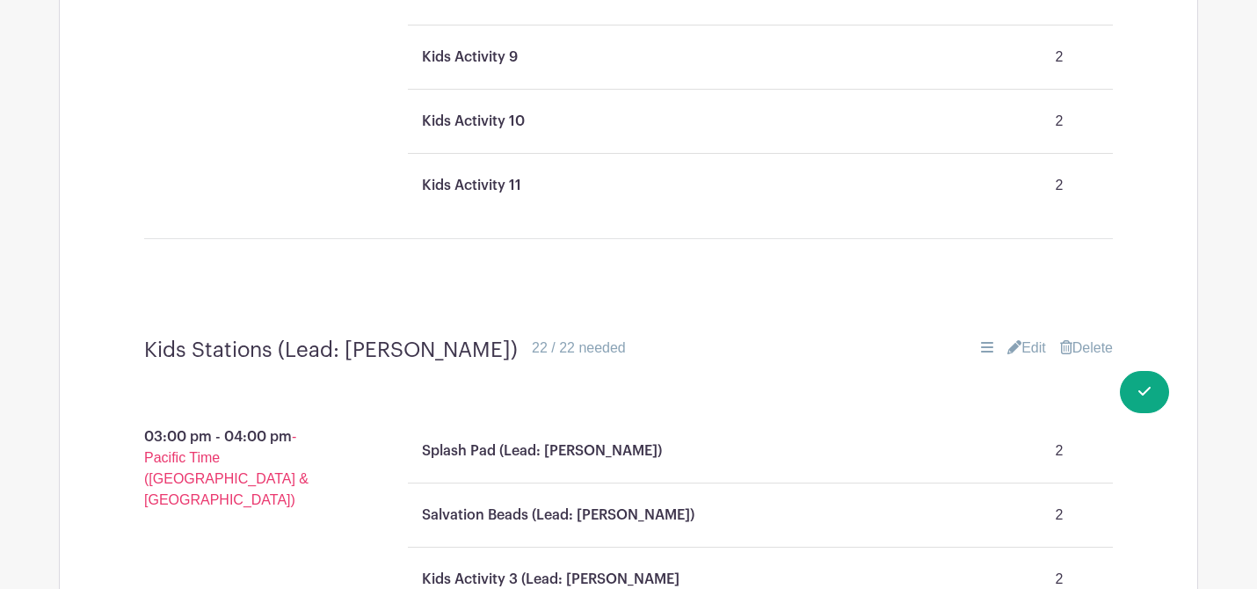
click at [1027, 338] on link "Edit" at bounding box center [1026, 348] width 39 height 21
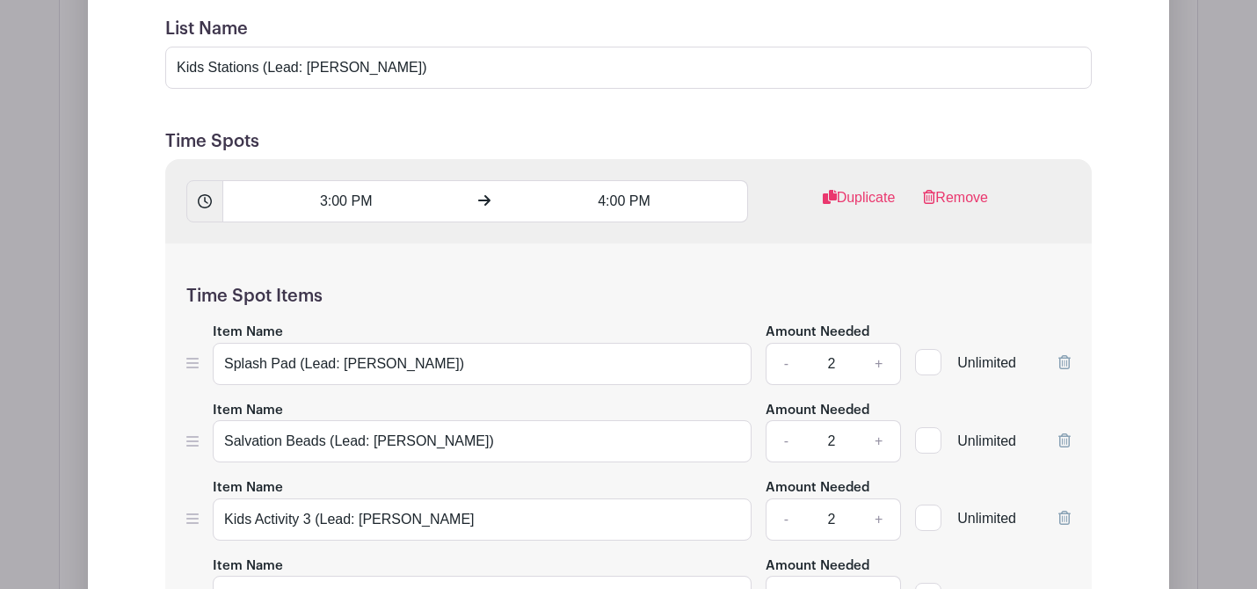
scroll to position [4170, 0]
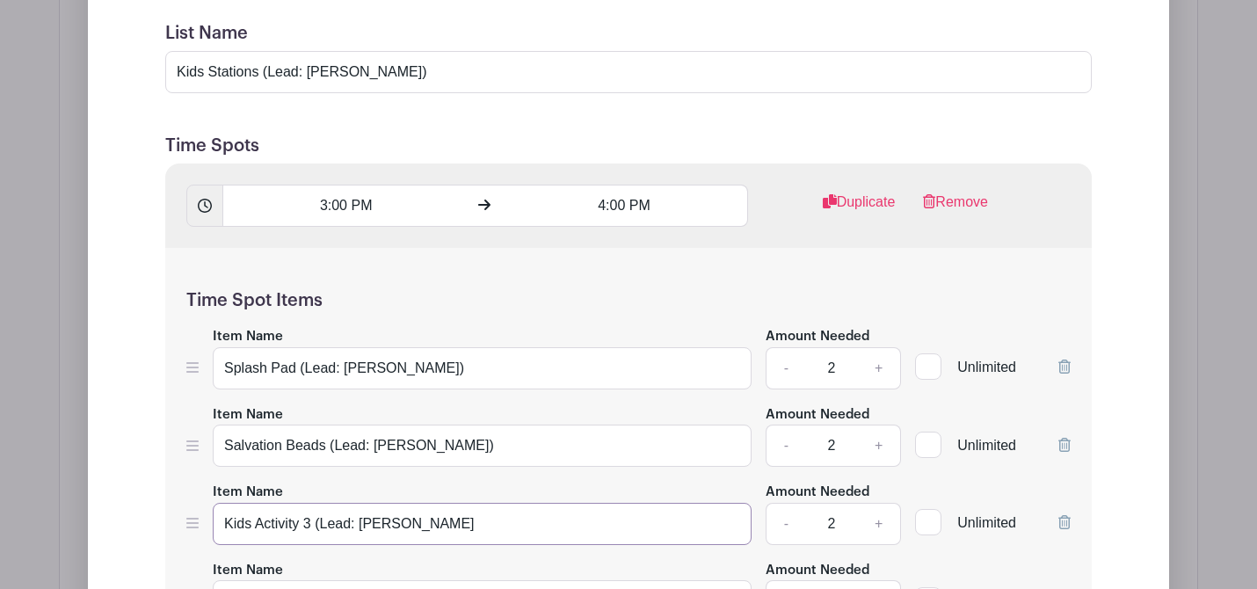
click at [522, 503] on input "Kids Activity 3 (Lead: [PERSON_NAME]" at bounding box center [482, 524] width 539 height 42
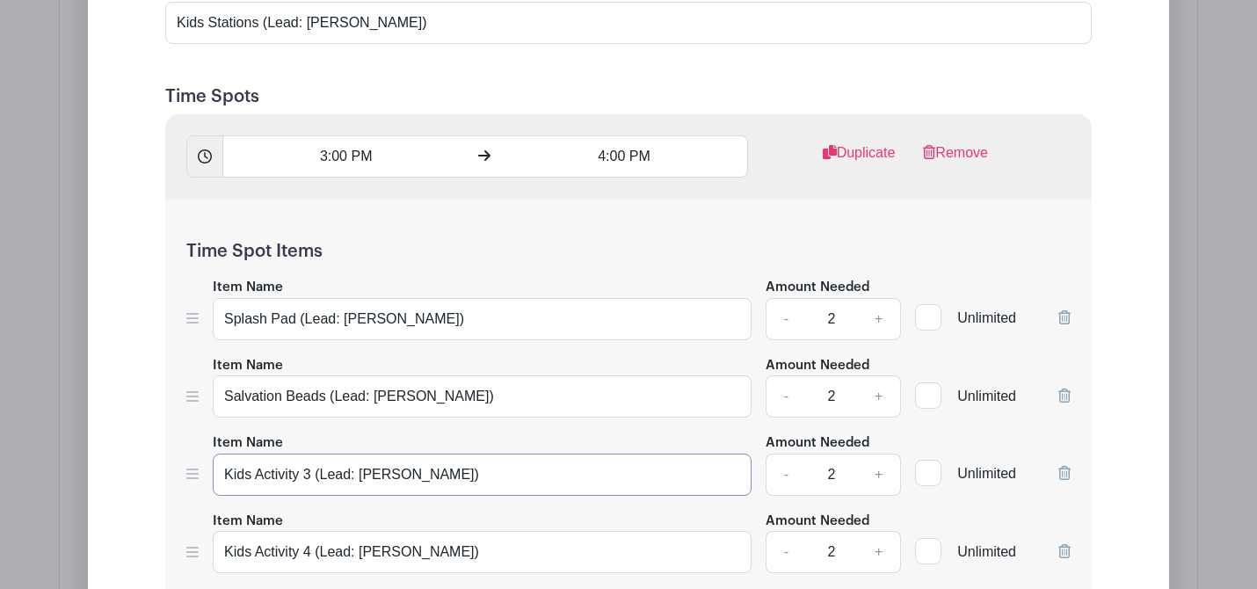
scroll to position [4294, 0]
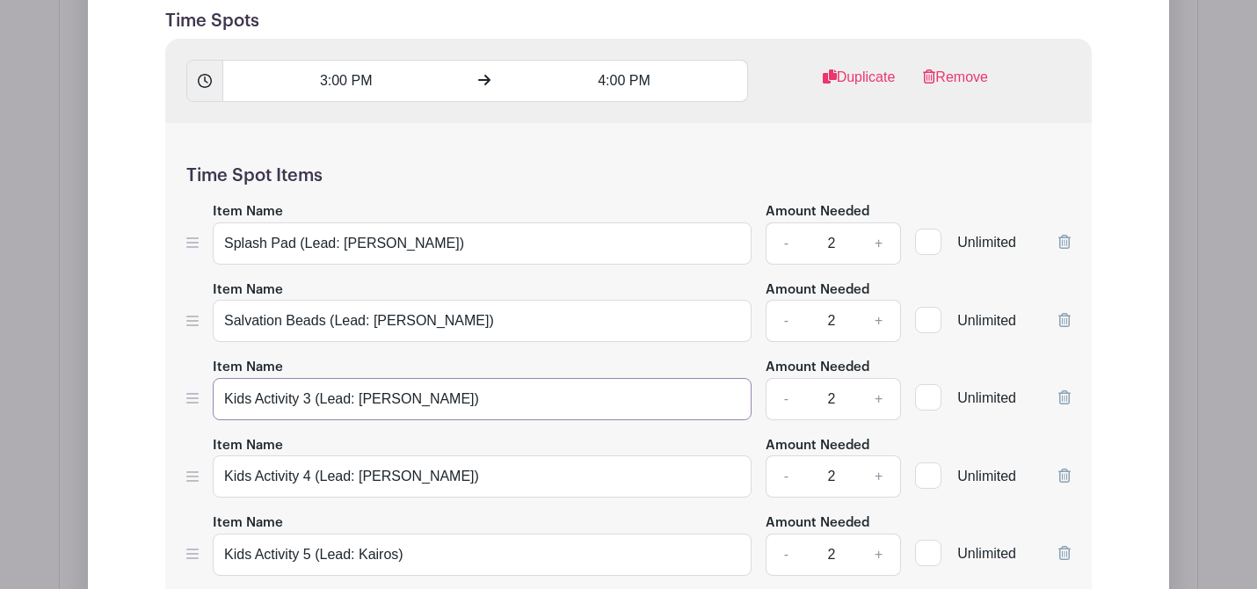
type input "Kids Activity 3 (Lead: [PERSON_NAME])"
drag, startPoint x: 315, startPoint y: 415, endPoint x: 213, endPoint y: 414, distance: 102.0
type input "Hombre Interesantes (Lead: [PERSON_NAME])"
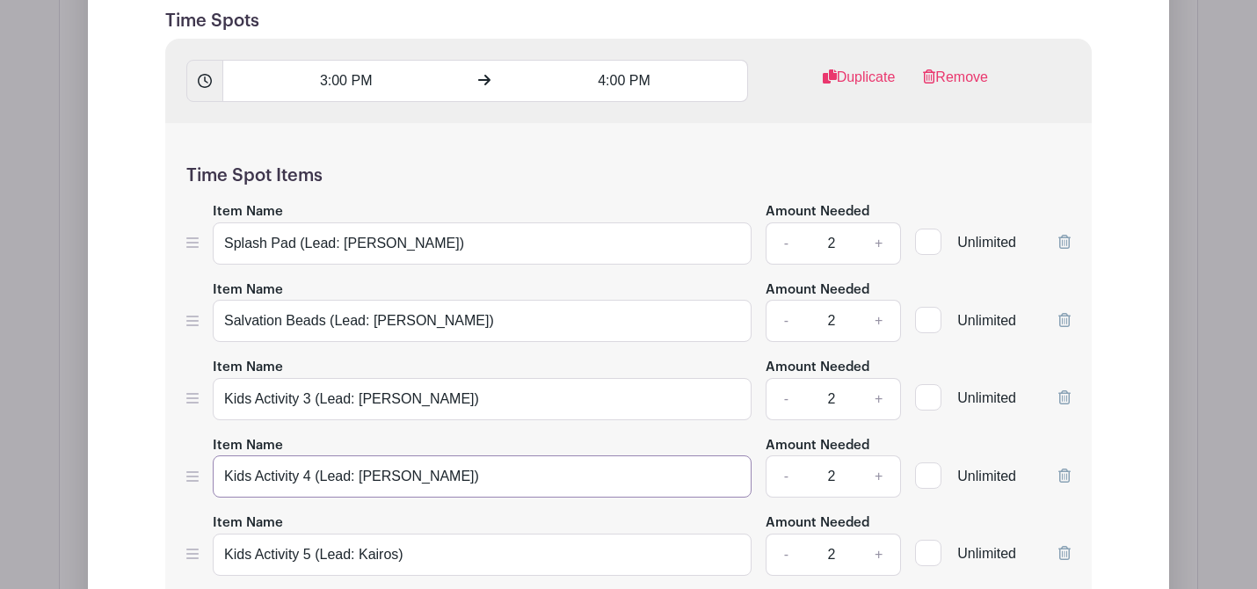
drag, startPoint x: 313, startPoint y: 180, endPoint x: 177, endPoint y: 181, distance: 136.3
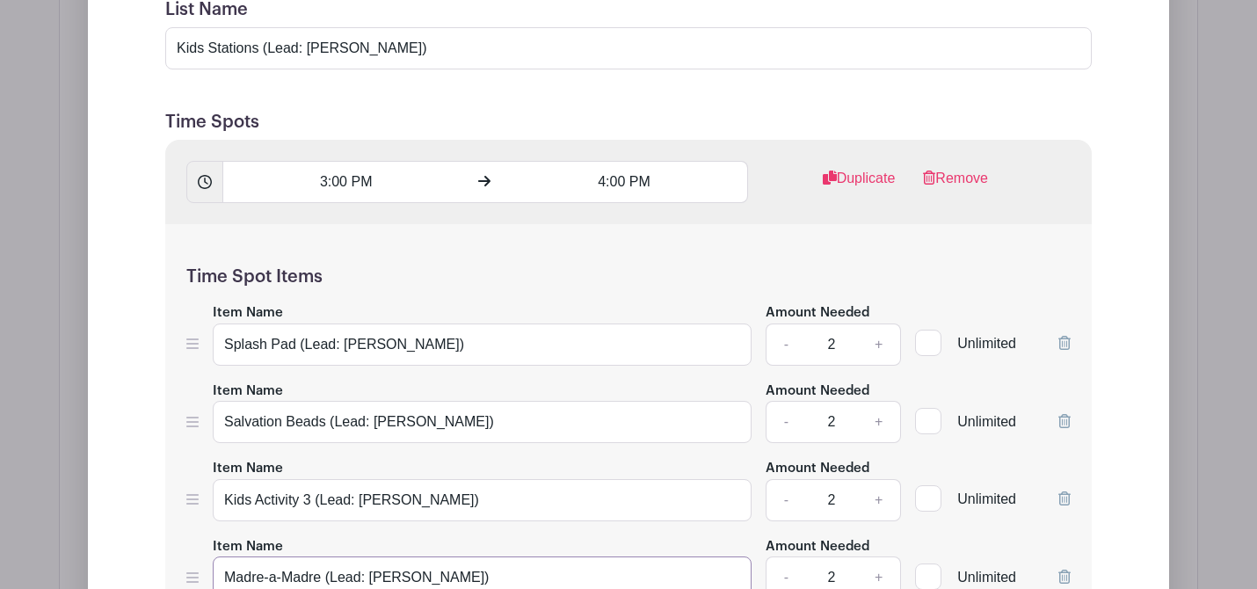
scroll to position [4184, 0]
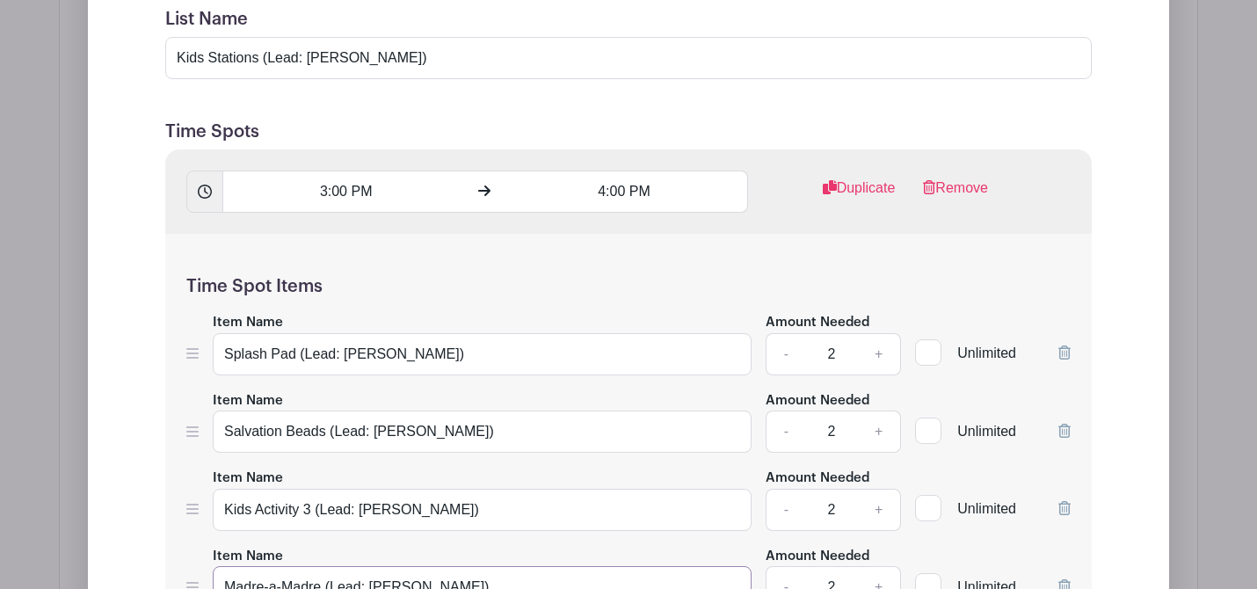
type input "Madre-a-Madre (Lead: [PERSON_NAME])"
drag, startPoint x: 316, startPoint y: 212, endPoint x: 224, endPoint y: 208, distance: 91.5
click at [224, 489] on input "Kids Activity 3 (Lead: [PERSON_NAME])" at bounding box center [482, 510] width 539 height 42
click at [262, 489] on input "Painiting (Lead: [PERSON_NAME])" at bounding box center [482, 510] width 539 height 42
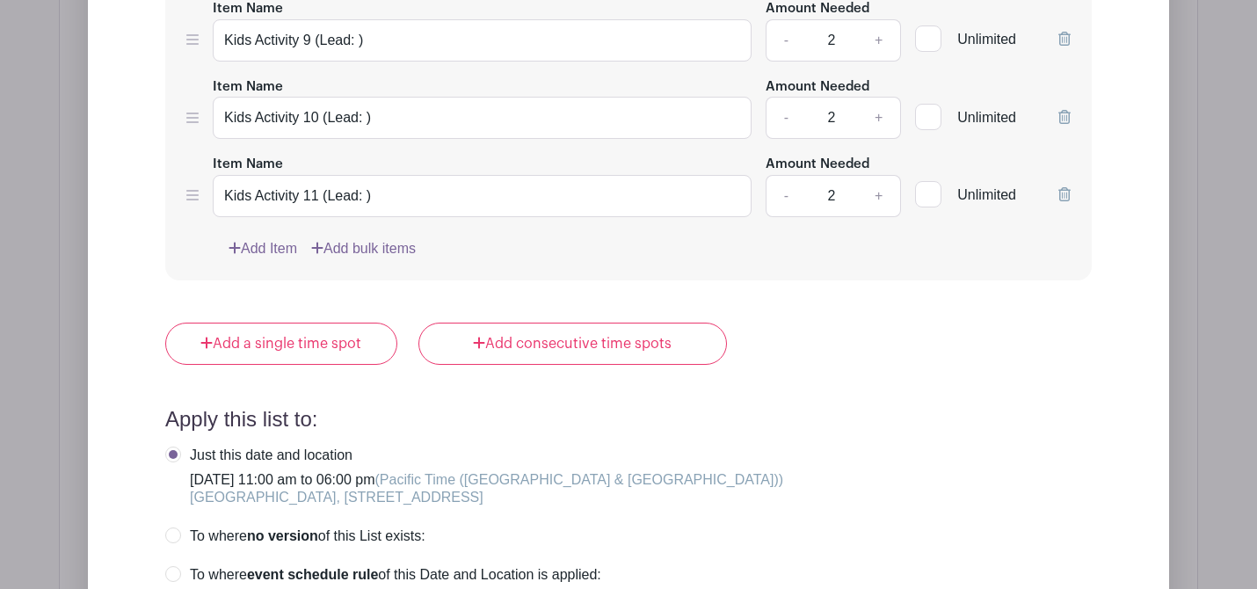
type input "Painting (Lead: [PERSON_NAME])"
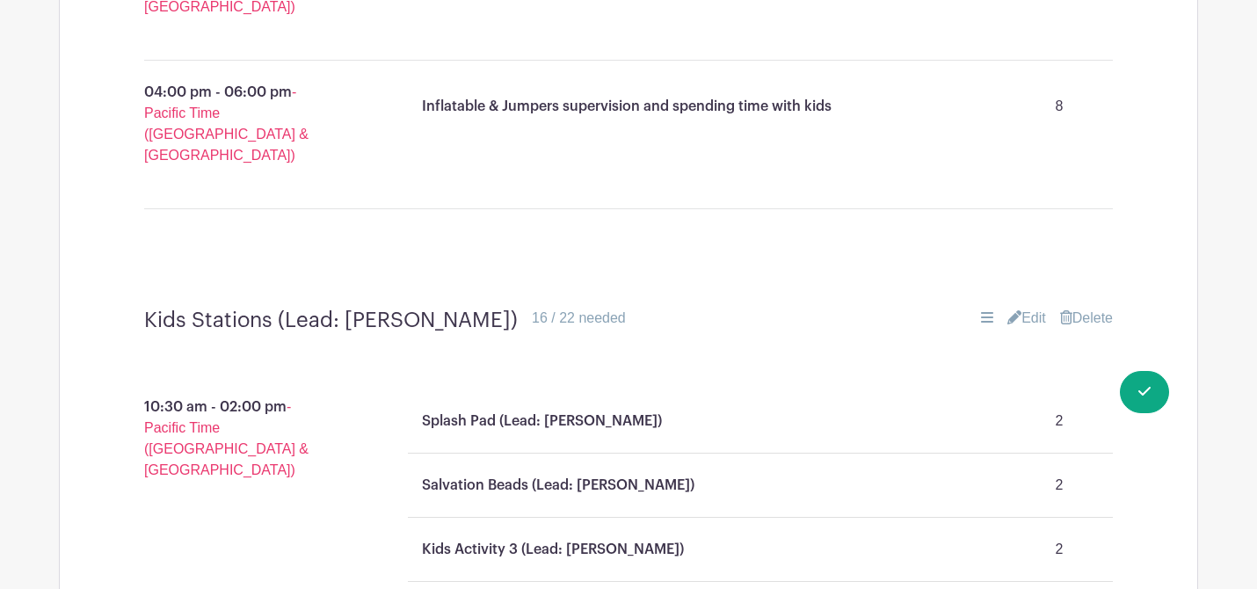
scroll to position [2738, 0]
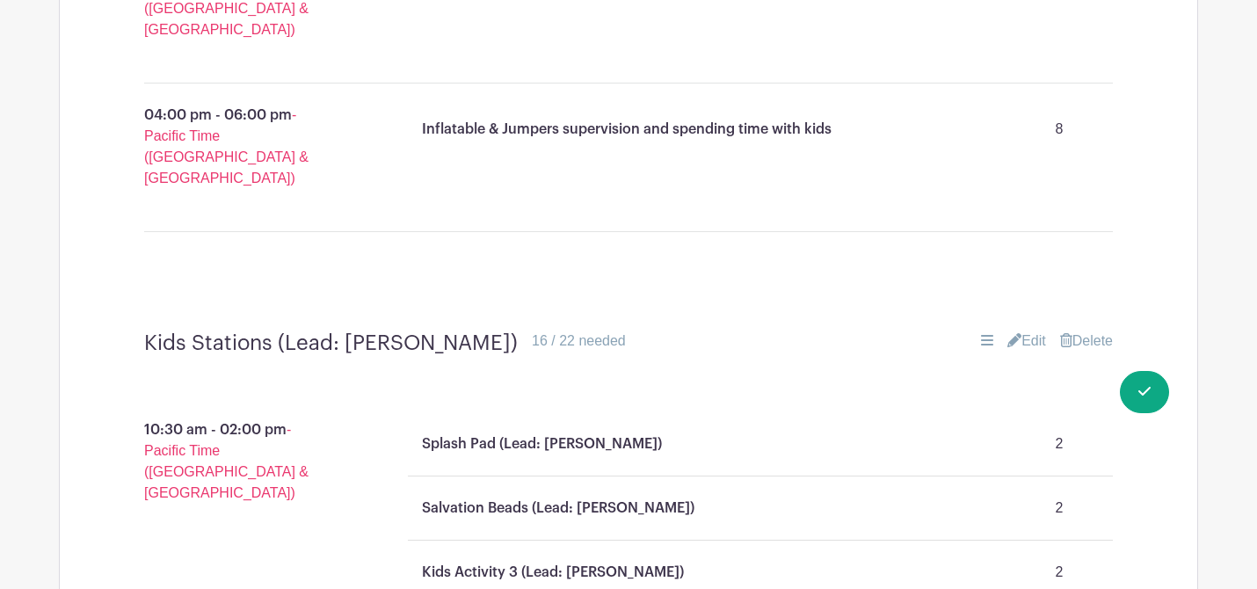
click at [1028, 331] on link "Edit" at bounding box center [1026, 341] width 39 height 21
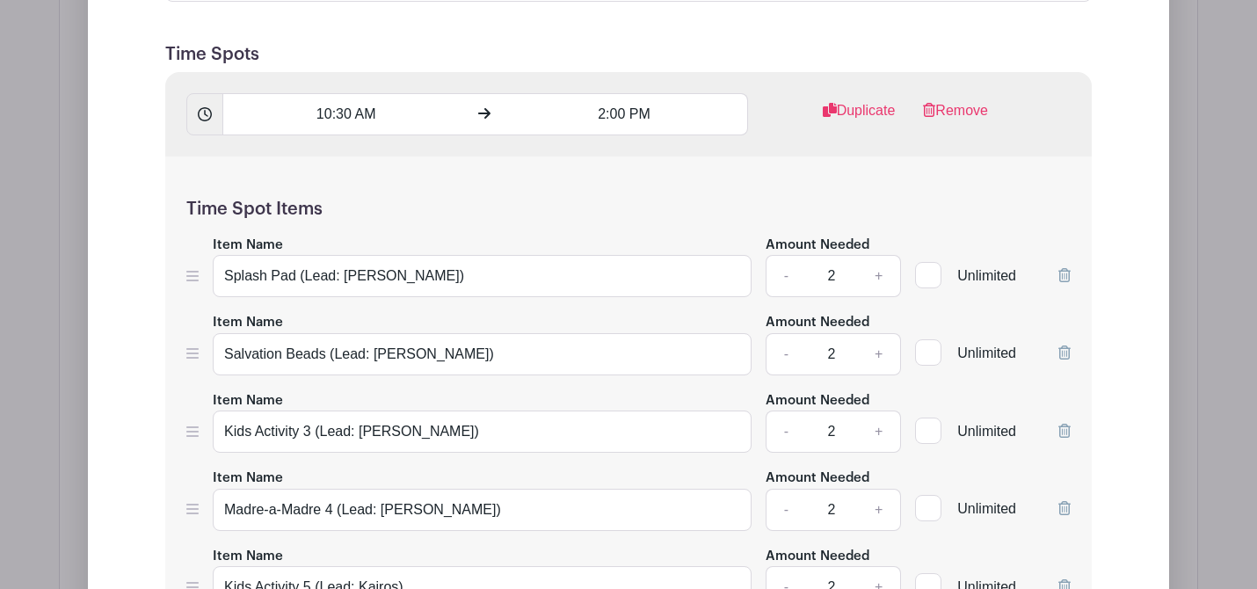
scroll to position [3352, 0]
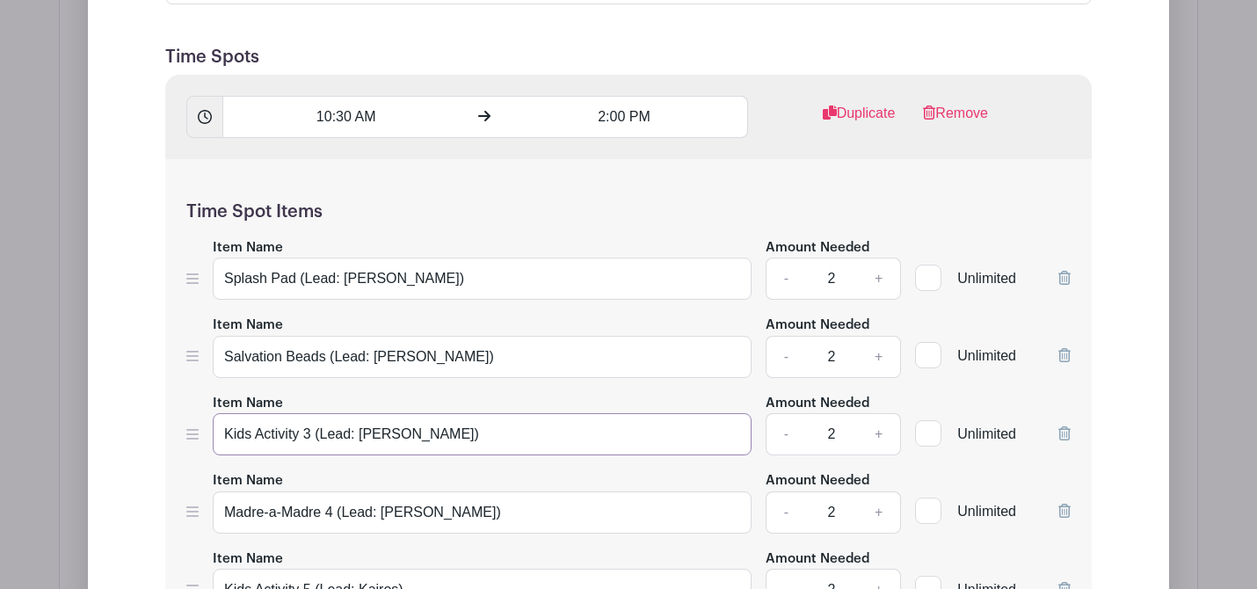
drag, startPoint x: 312, startPoint y: 140, endPoint x: 188, endPoint y: 146, distance: 124.1
click at [188, 392] on div "Item Name Kids Activity 3 (Lead: [PERSON_NAME]) Amount Needed - 2 + Unlimited" at bounding box center [628, 424] width 884 height 64
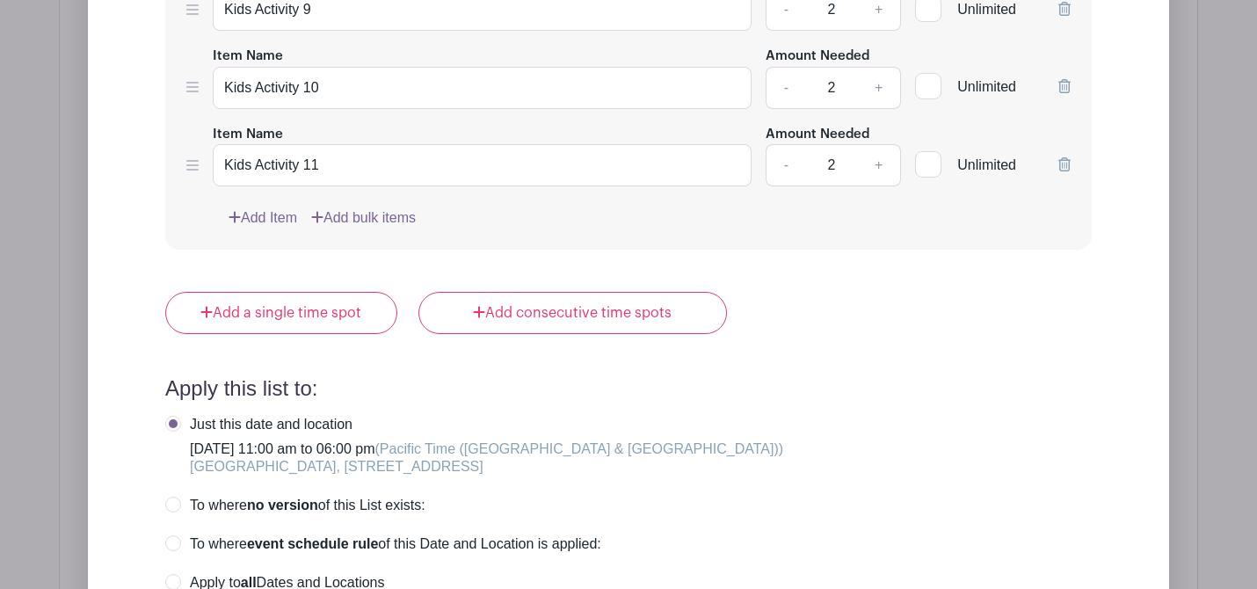
scroll to position [4258, 0]
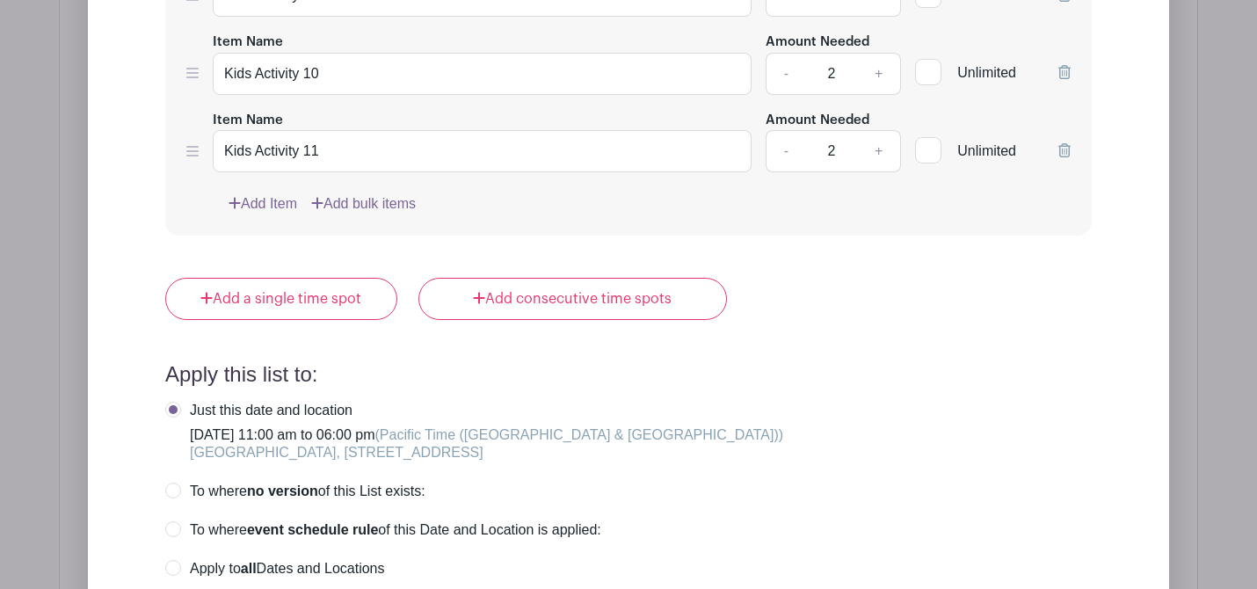
type input "Painting (Lead: [PERSON_NAME])"
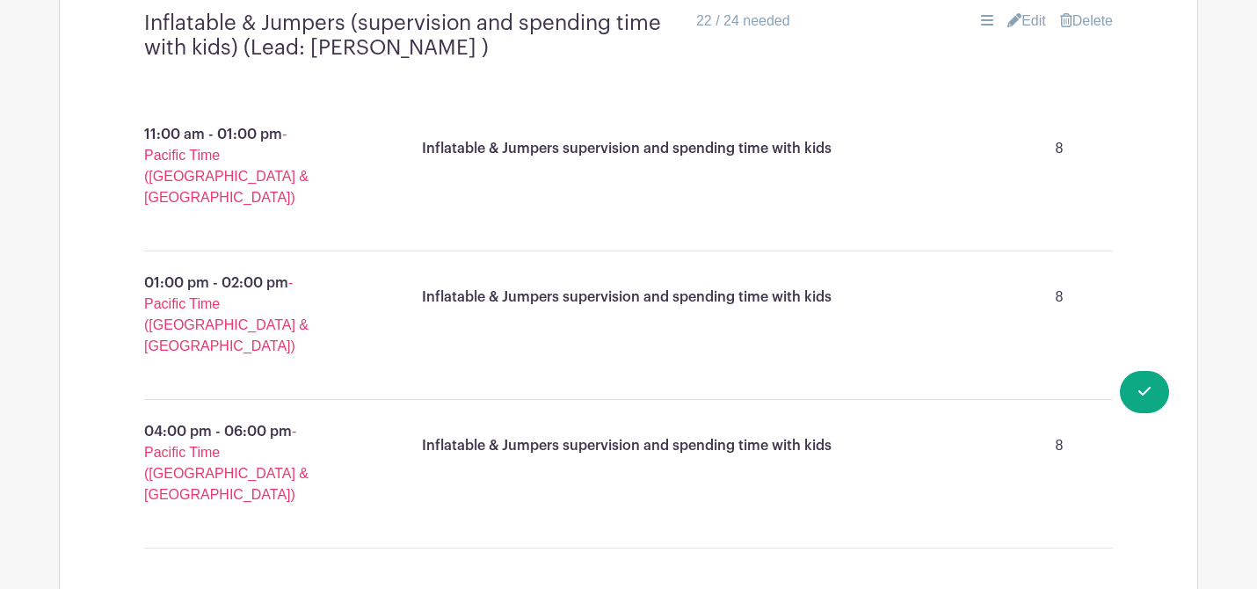
scroll to position [2476, 0]
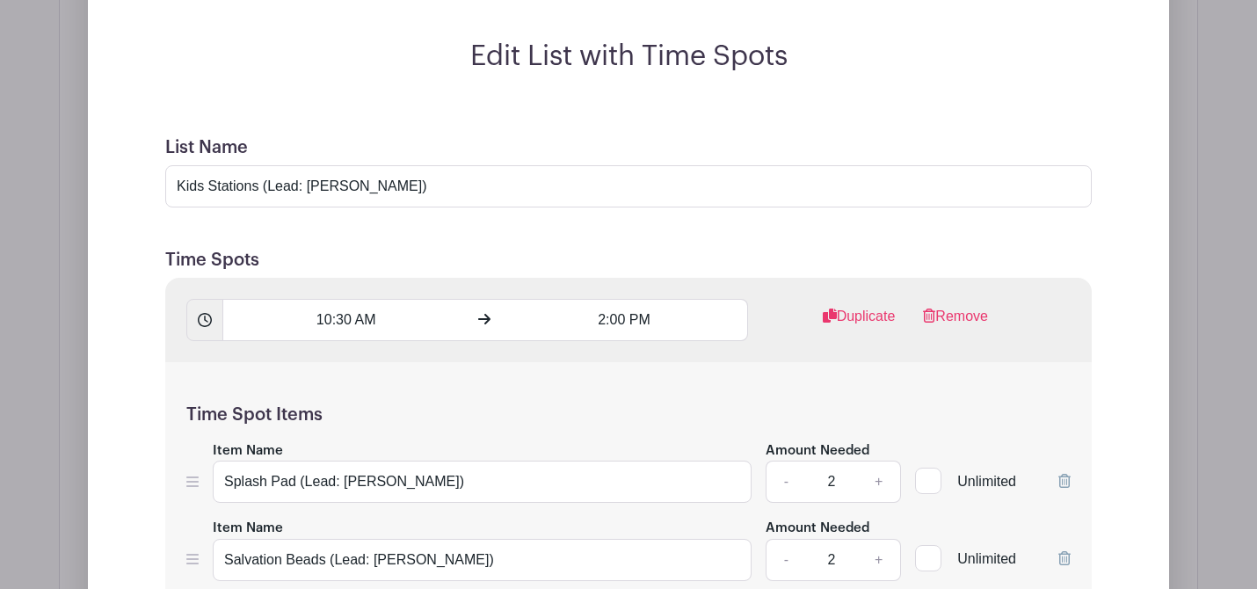
scroll to position [3161, 0]
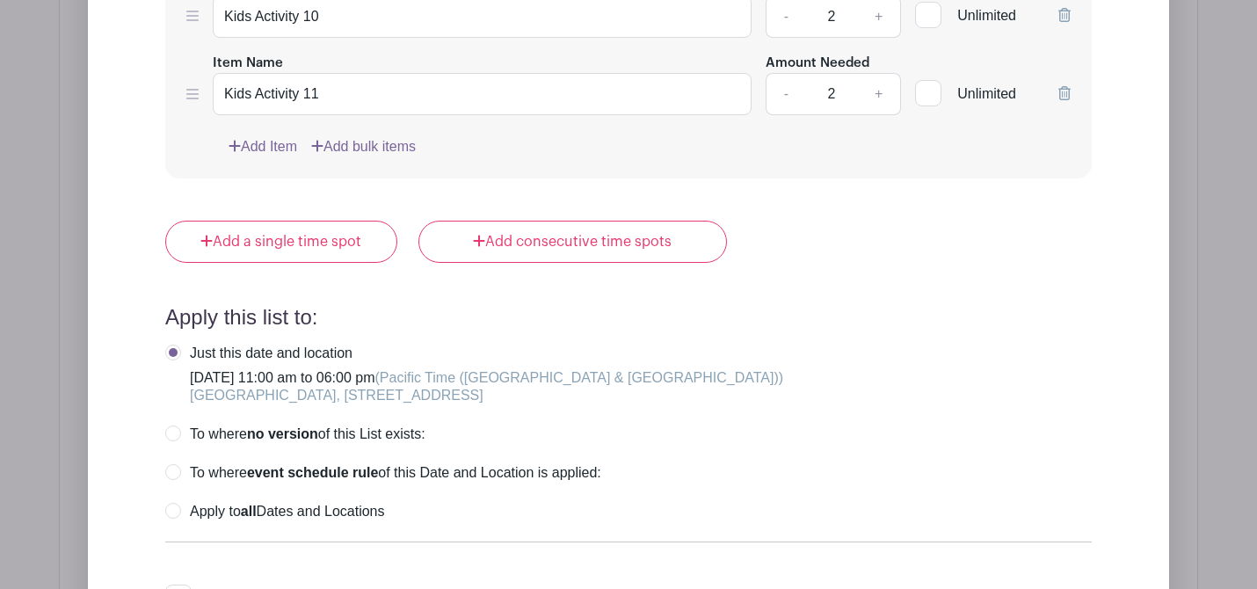
type input "Cross Decorating (Lead: [PERSON_NAME])"
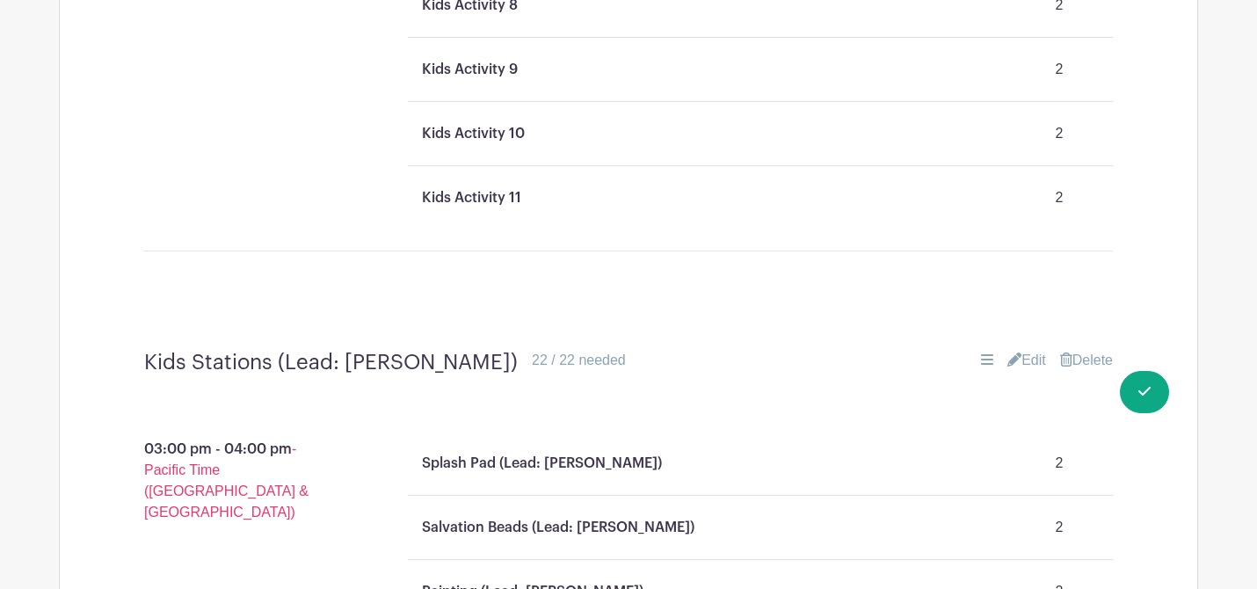
scroll to position [3609, 0]
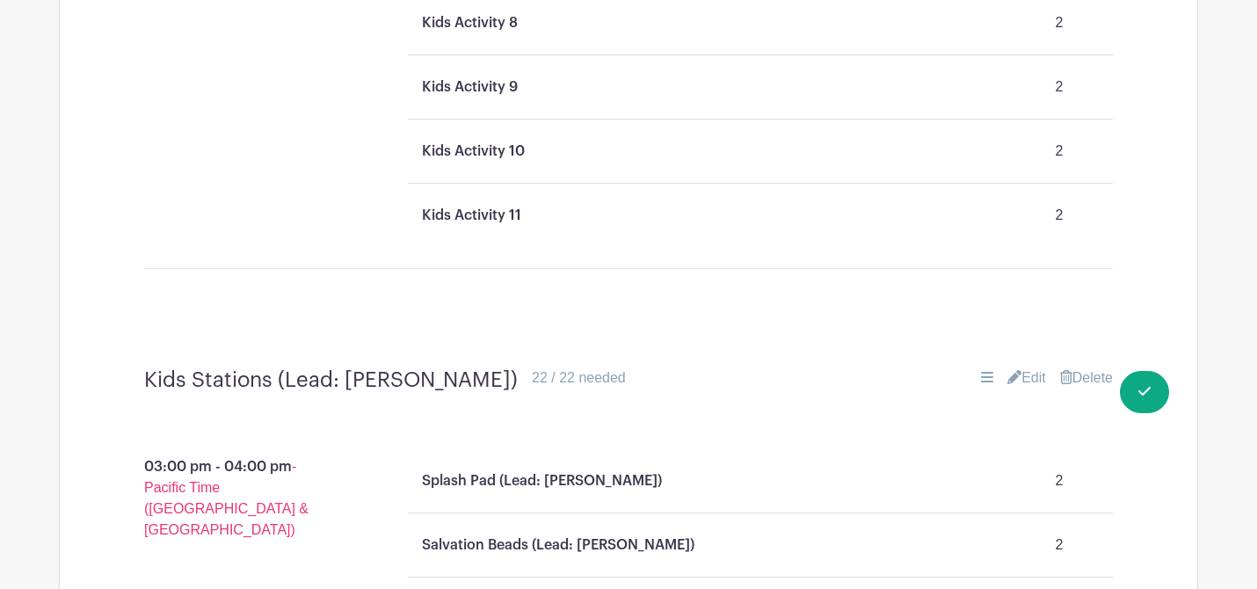
click at [1024, 367] on link "Edit" at bounding box center [1026, 377] width 39 height 21
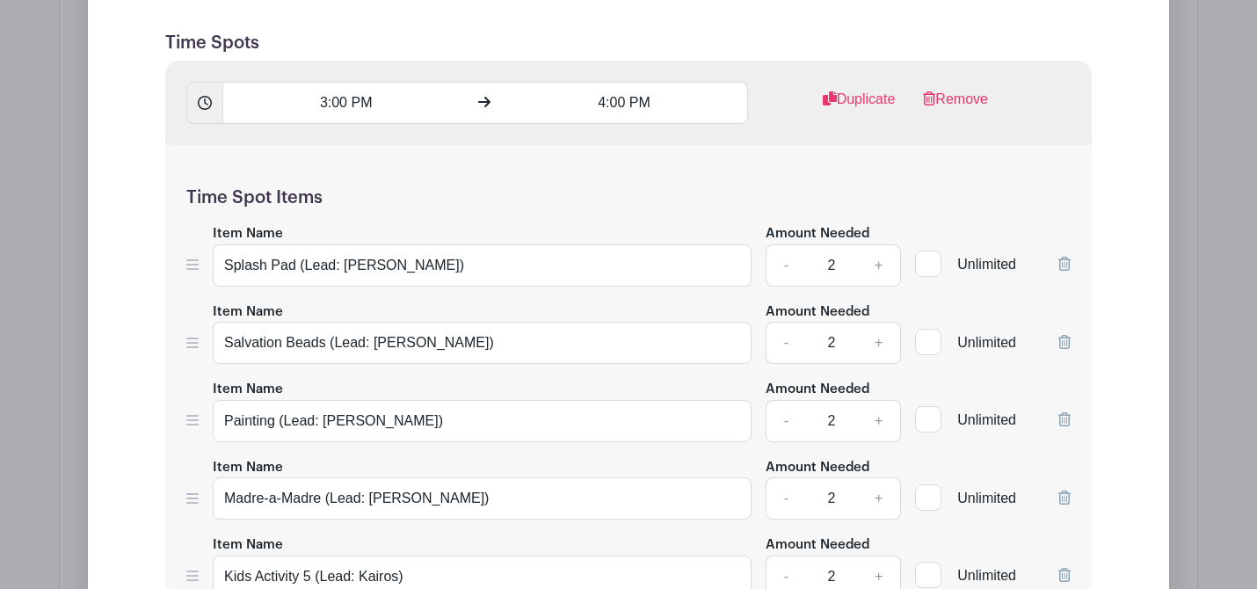
scroll to position [4263, 0]
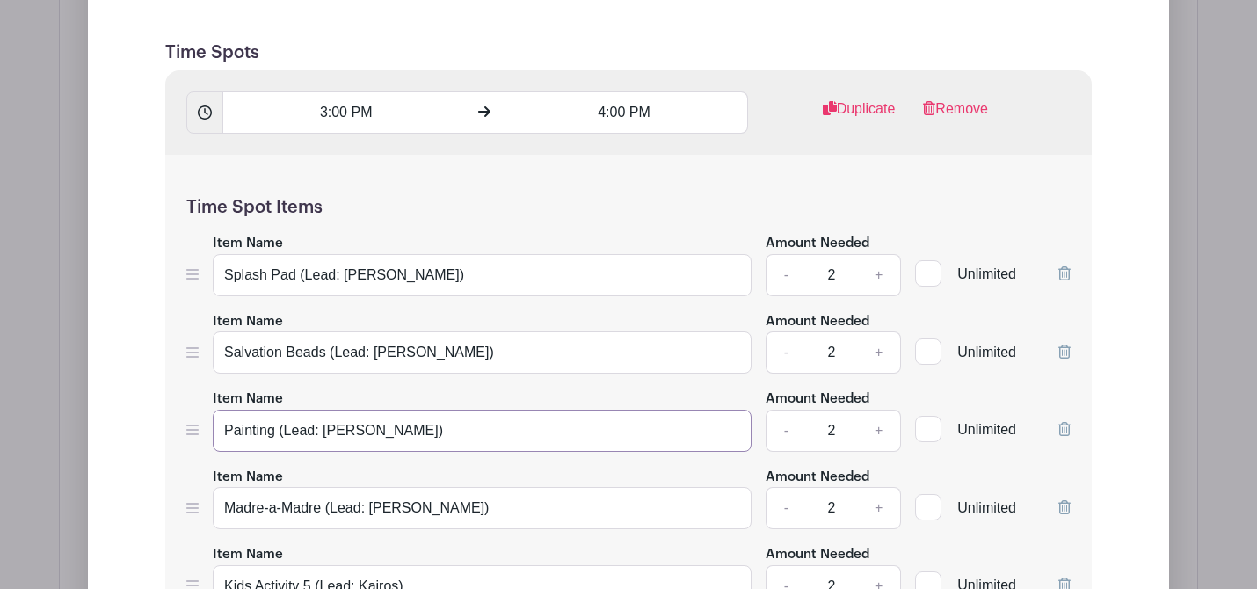
click at [253, 410] on input "Painting (Lead: [PERSON_NAME])" at bounding box center [482, 431] width 539 height 42
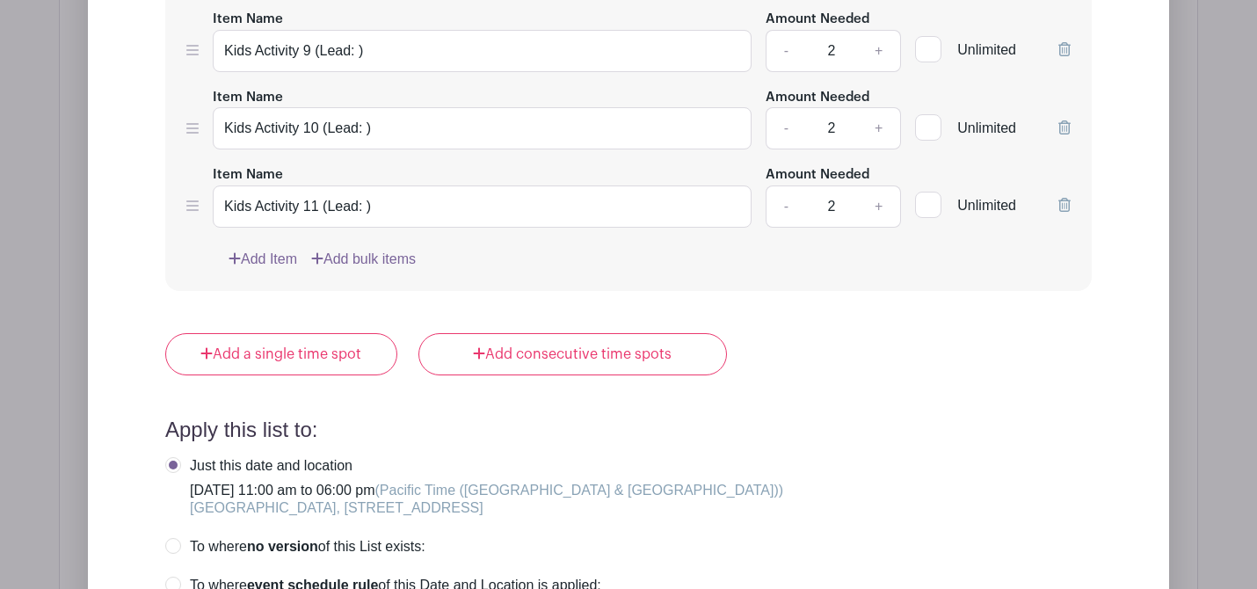
type input "Cross Decorating (Lead: [PERSON_NAME])"
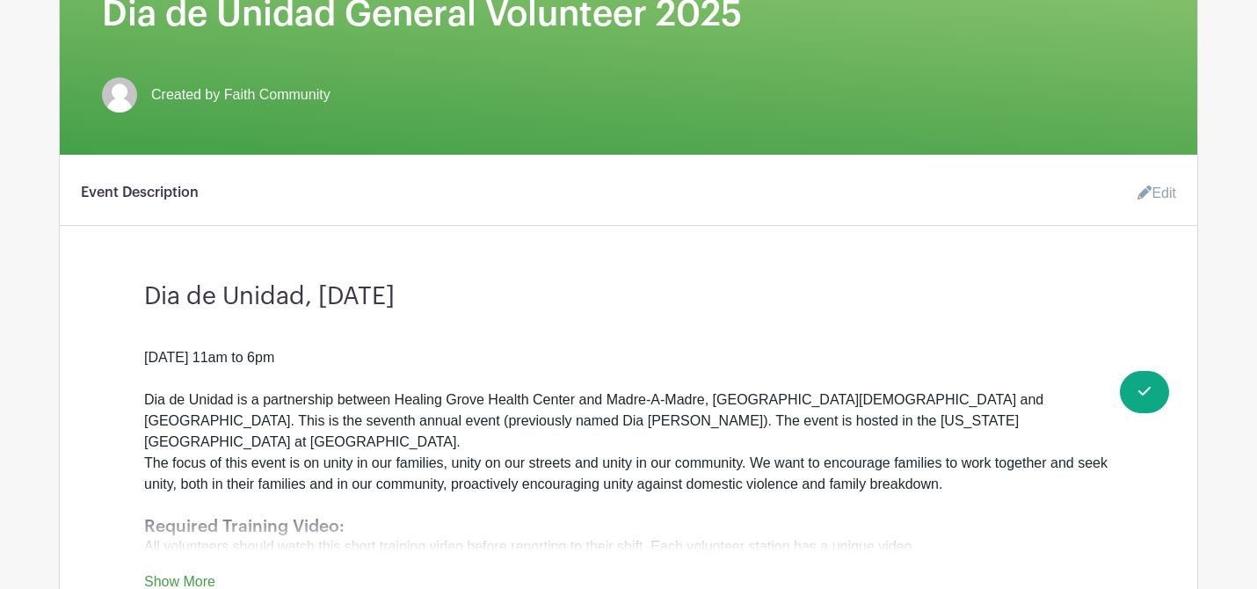
scroll to position [0, 0]
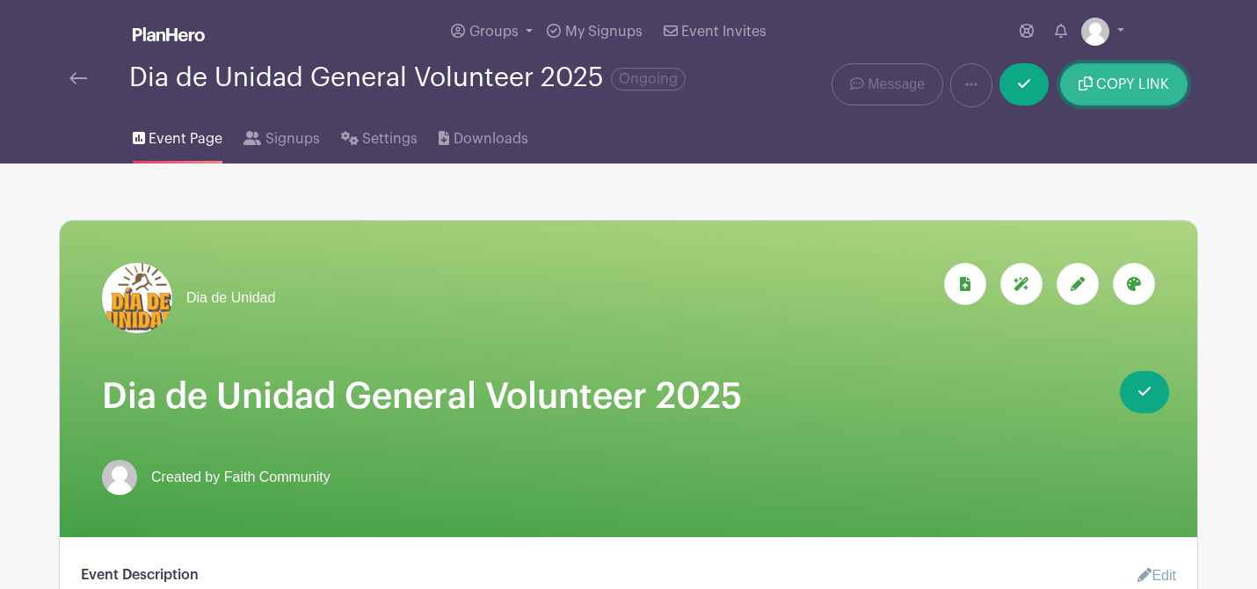
click at [1112, 73] on button "COPY LINK" at bounding box center [1123, 84] width 127 height 42
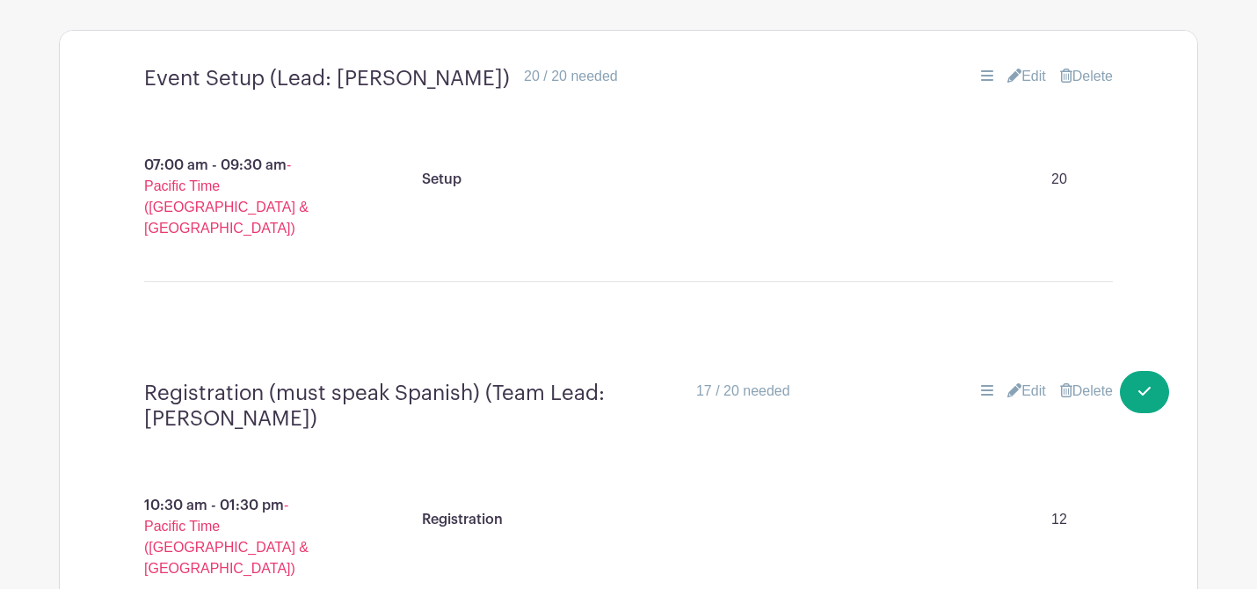
scroll to position [1371, 0]
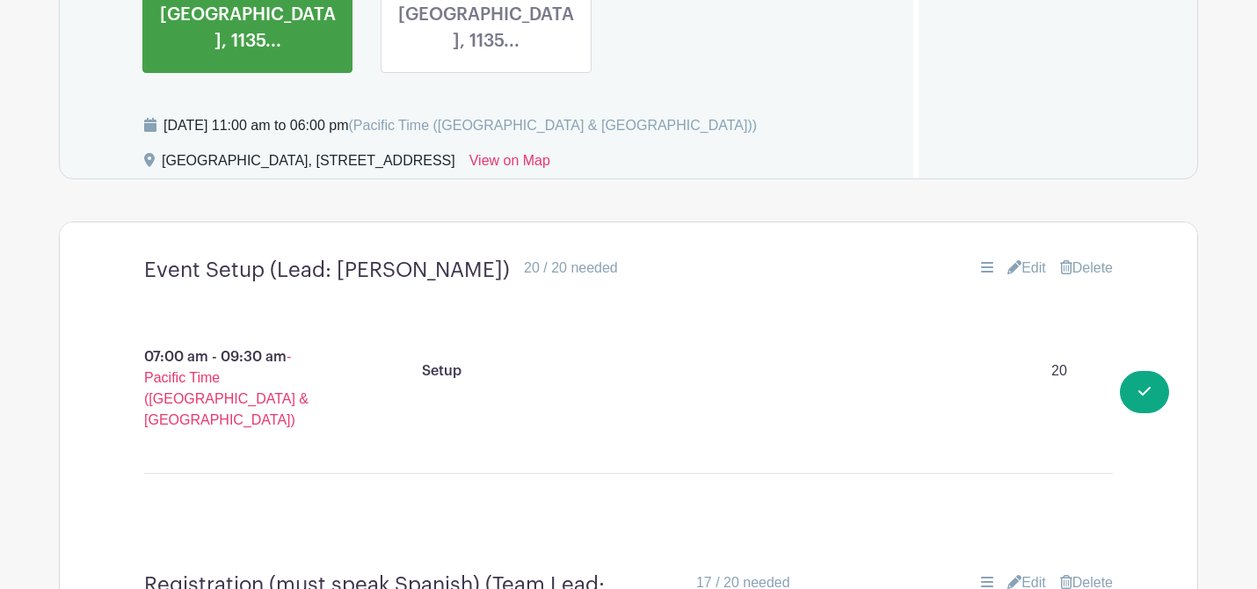
click at [568, 297] on div "07:00 am - 09:30 am - Pacific Time ([GEOGRAPHIC_DATA] & [GEOGRAPHIC_DATA]) Setu…" at bounding box center [628, 427] width 1053 height 261
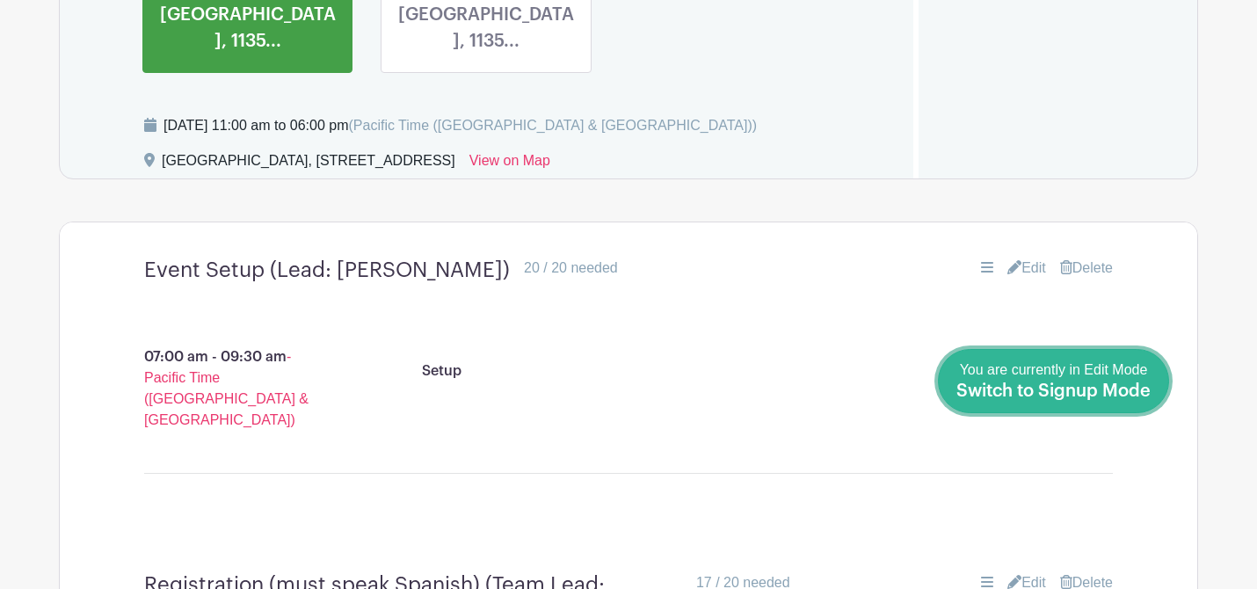
click at [1146, 391] on span "Switch to Signup Mode" at bounding box center [1053, 391] width 194 height 18
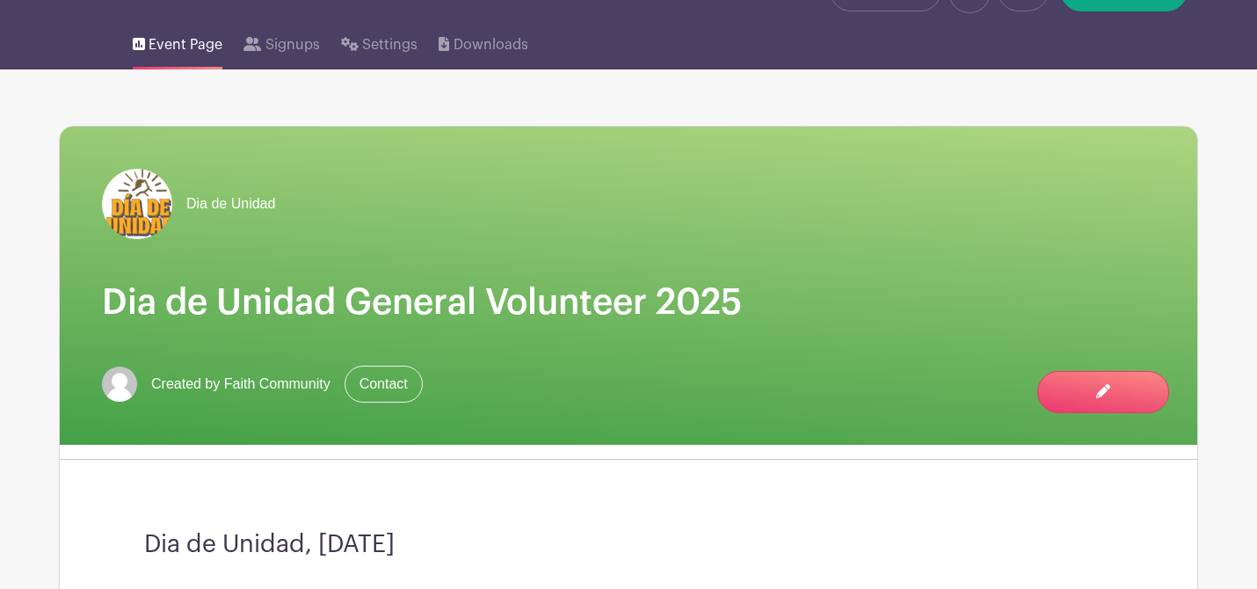
scroll to position [82, 0]
